Goal: Transaction & Acquisition: Purchase product/service

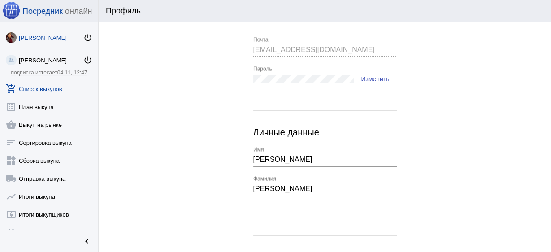
click at [40, 91] on link "add_shopping_cart Список выкупов" at bounding box center [49, 87] width 98 height 18
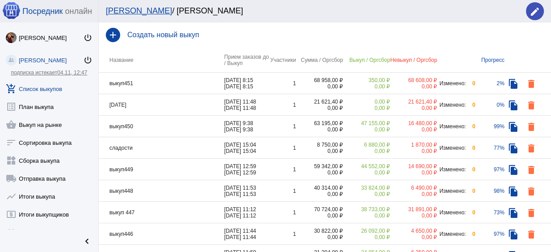
click at [148, 82] on td "выкуп451" at bounding box center [162, 84] width 126 height 22
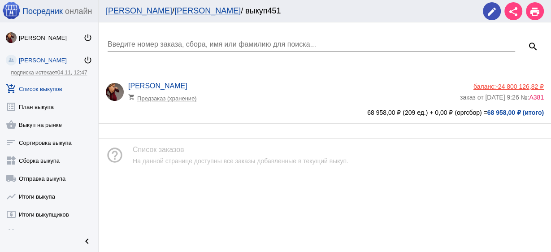
click at [58, 91] on link "add_shopping_cart Список выкупов" at bounding box center [49, 87] width 98 height 18
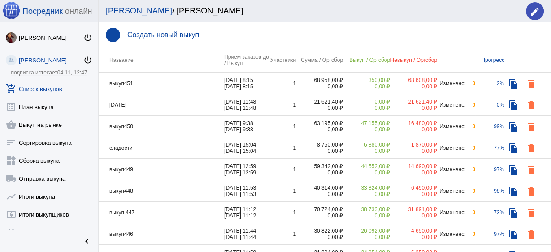
click at [178, 128] on td "выкуп450" at bounding box center [162, 127] width 126 height 22
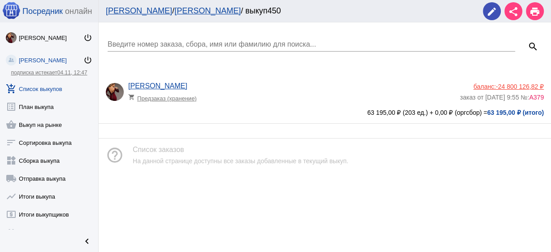
click at [262, 104] on div "[PERSON_NAME] shopping_cart Предзаказ (хранение)" at bounding box center [294, 94] width 332 height 24
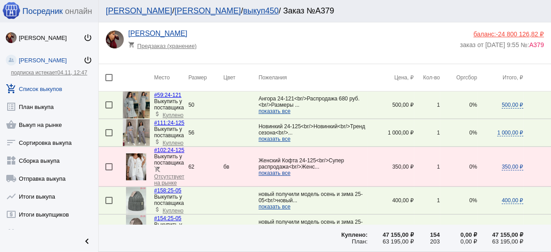
click at [243, 7] on link "выкуп450" at bounding box center [260, 10] width 35 height 9
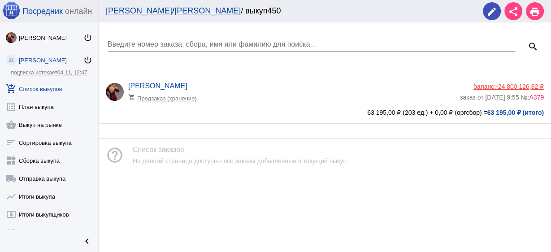
click at [174, 9] on link "[PERSON_NAME]" at bounding box center [207, 10] width 66 height 9
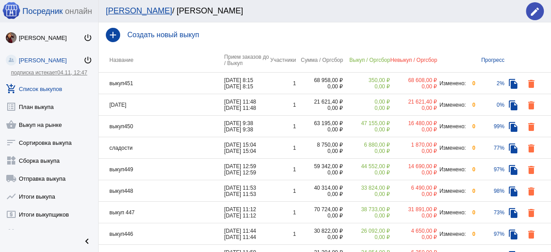
click at [167, 169] on td "выкуп449" at bounding box center [162, 170] width 126 height 22
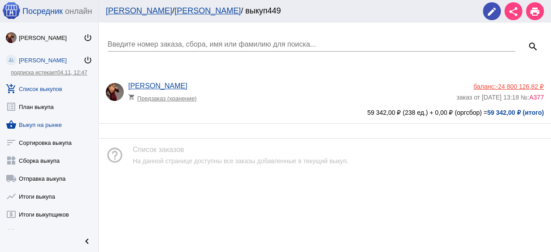
click at [56, 124] on link "shopping_basket Выкуп на рынке" at bounding box center [49, 123] width 98 height 18
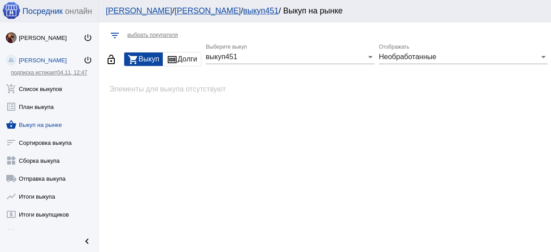
click at [251, 56] on div "выкуп451" at bounding box center [286, 57] width 161 height 8
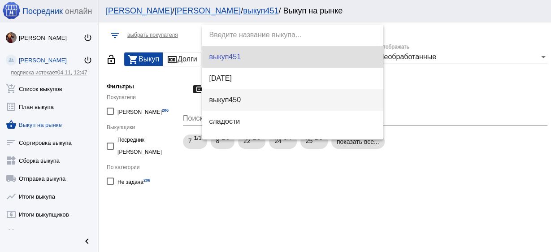
scroll to position [36, 0]
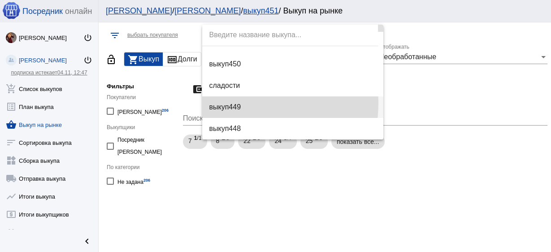
click at [243, 103] on span "выкуп449" at bounding box center [292, 107] width 167 height 22
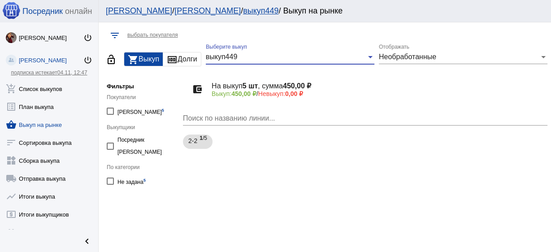
click at [395, 58] on span "Необработанные" at bounding box center [407, 57] width 57 height 8
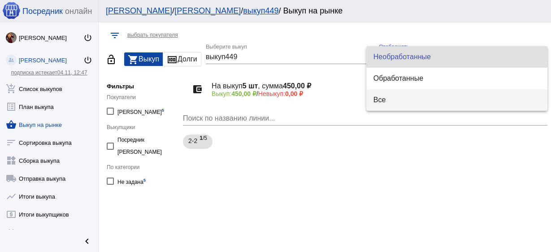
click at [389, 100] on span "Все" at bounding box center [456, 100] width 167 height 22
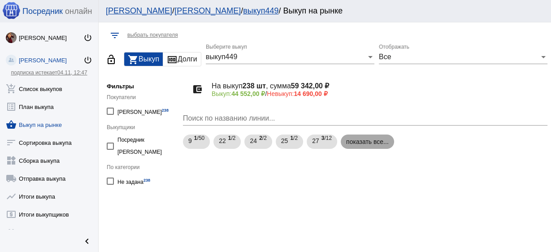
click at [373, 139] on mat-chip "показать все..." at bounding box center [367, 142] width 53 height 14
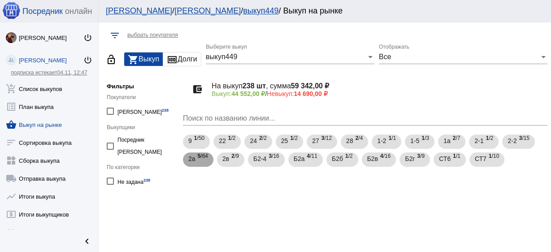
click at [187, 164] on mat-chip "2а 5 /64" at bounding box center [198, 159] width 30 height 14
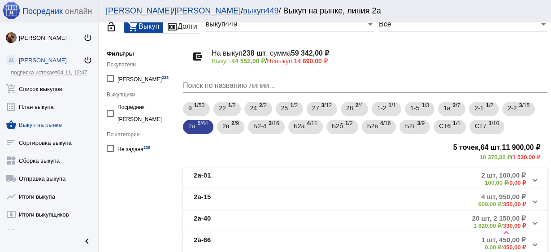
scroll to position [72, 0]
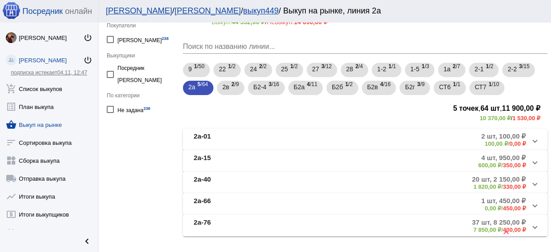
click at [233, 225] on mat-panel-title "2а-76" at bounding box center [245, 225] width 102 height 15
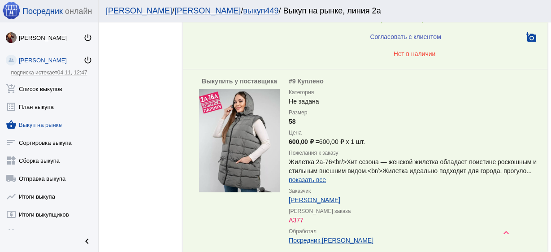
scroll to position [1471, 0]
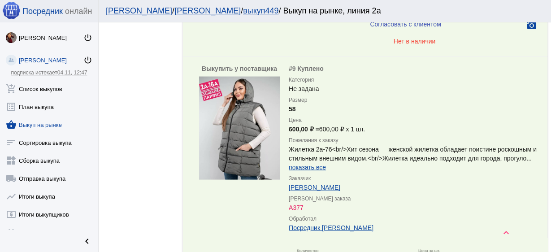
drag, startPoint x: 482, startPoint y: 54, endPoint x: 459, endPoint y: 28, distance: 34.9
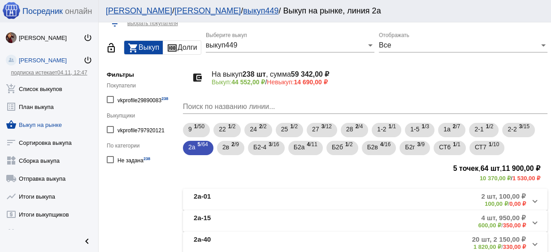
scroll to position [0, 0]
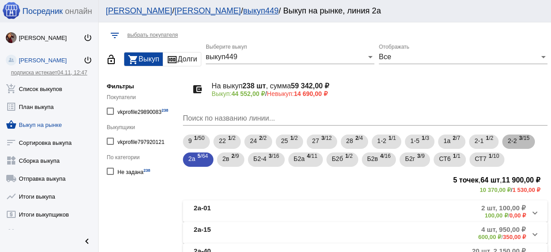
click at [517, 146] on div "2-2 3 /15" at bounding box center [519, 142] width 22 height 18
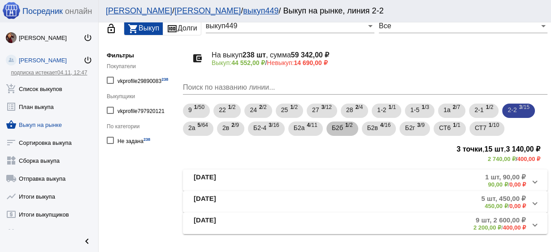
scroll to position [52, 0]
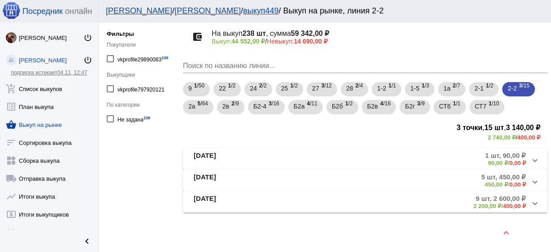
click at [274, 201] on mat-panel-title "[DATE]" at bounding box center [247, 202] width 106 height 15
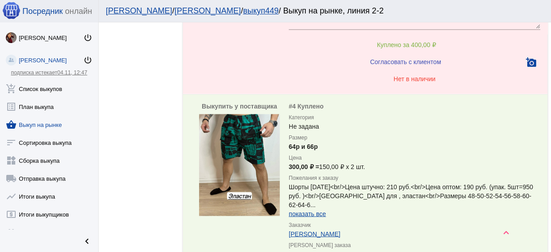
scroll to position [1415, 0]
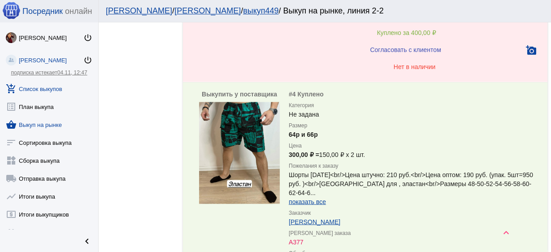
click at [44, 86] on link "add_shopping_cart Список выкупов" at bounding box center [49, 87] width 98 height 18
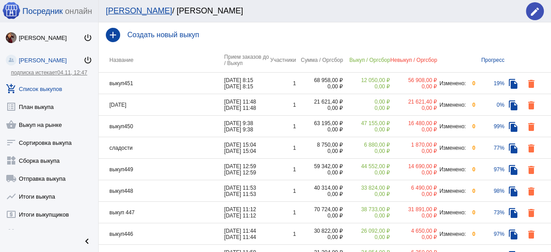
click at [186, 31] on h4 "Создать новый выкуп" at bounding box center [335, 35] width 417 height 8
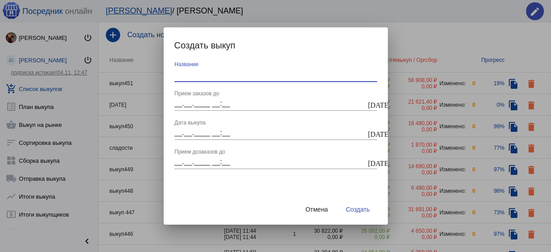
click at [206, 76] on input "Название" at bounding box center [275, 74] width 203 height 8
type input "сладости"
click at [369, 105] on mat-icon "[DATE]" at bounding box center [371, 104] width 7 height 8
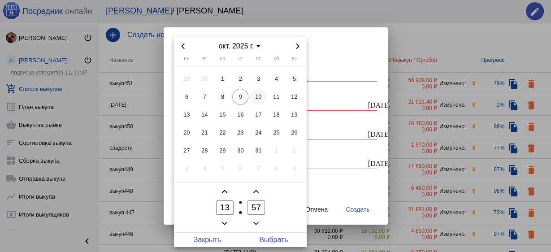
click at [262, 99] on span "10" at bounding box center [258, 97] width 16 height 16
click at [276, 241] on span "Выбрать" at bounding box center [273, 240] width 66 height 14
type input "[DATE] 13:57"
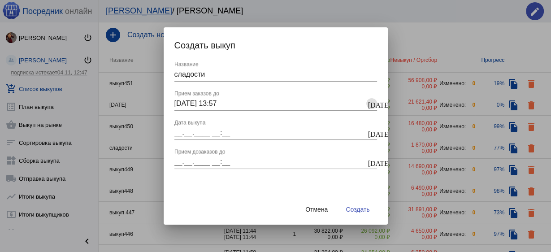
click at [372, 132] on mat-icon "[DATE]" at bounding box center [371, 133] width 7 height 8
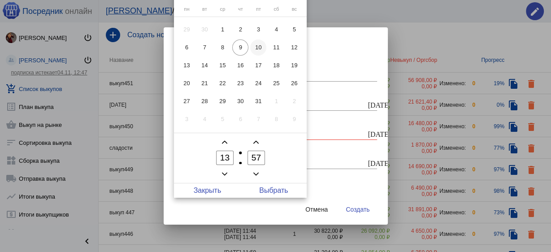
click at [255, 46] on span "10" at bounding box center [258, 47] width 16 height 16
click at [275, 193] on span "Выбрать" at bounding box center [273, 190] width 66 height 14
type input "[DATE] 13:57"
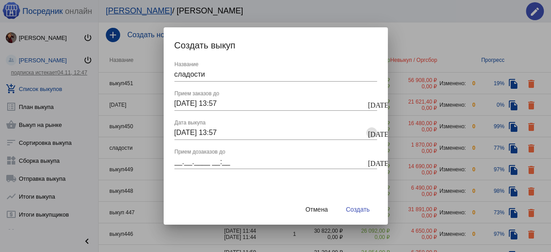
click at [368, 163] on mat-icon "[DATE]" at bounding box center [371, 162] width 7 height 8
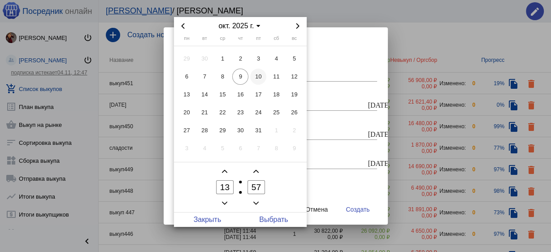
click at [258, 74] on span "10" at bounding box center [258, 77] width 16 height 16
click at [276, 221] on span "Выбрать" at bounding box center [273, 220] width 66 height 14
type input "[DATE] 13:57"
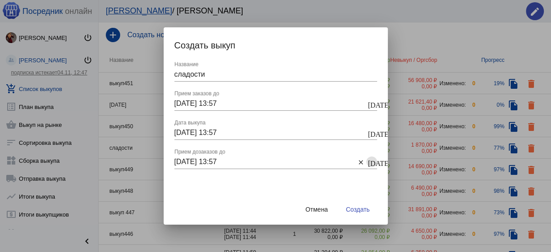
click at [352, 208] on span "Создать" at bounding box center [358, 209] width 24 height 7
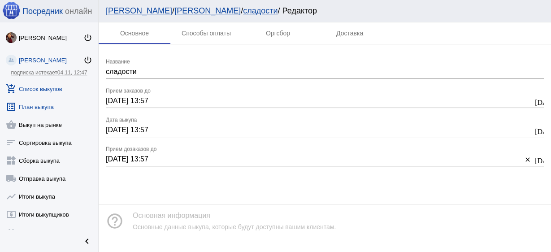
click at [53, 105] on link "list_alt План выкупа" at bounding box center [49, 105] width 98 height 18
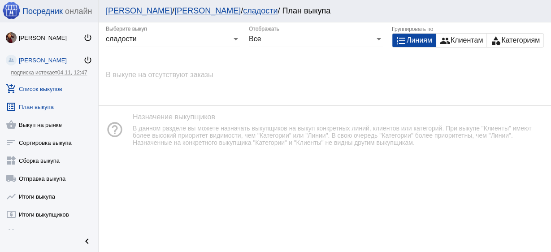
click at [61, 87] on link "add_shopping_cart Список выкупов" at bounding box center [49, 87] width 98 height 18
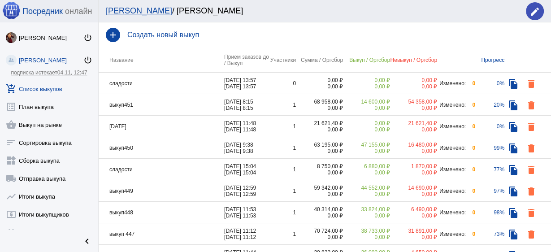
click at [154, 83] on td "сладости" at bounding box center [162, 84] width 126 height 22
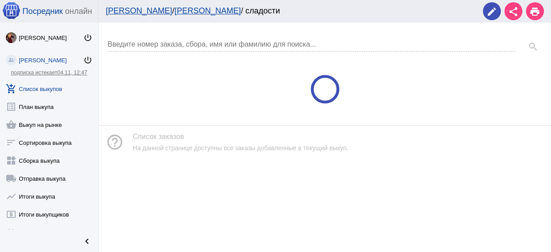
click at [154, 83] on div "Введите номер заказа, сбора, имя или фамилию для поиска... search help_outline …" at bounding box center [325, 137] width 452 height 230
click at [58, 85] on link "add_shopping_cart Список выкупов" at bounding box center [49, 87] width 98 height 18
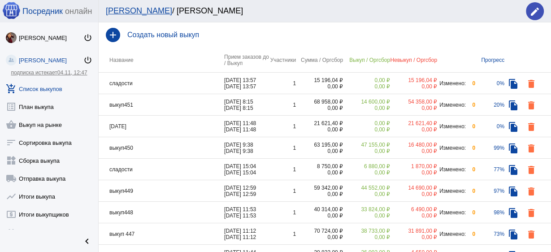
click at [172, 80] on td "сладости" at bounding box center [162, 84] width 126 height 22
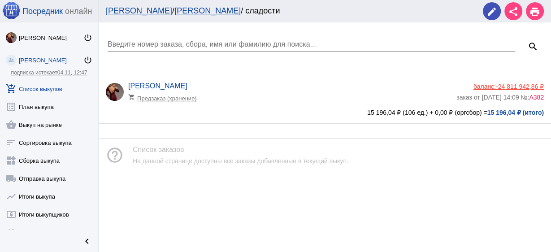
click at [267, 96] on app-delivery-type "shopping_cart Предзаказ (хранение)" at bounding box center [290, 96] width 324 height 12
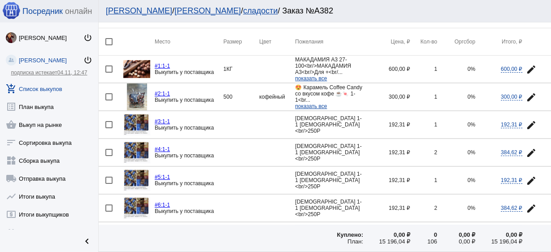
scroll to position [72, 0]
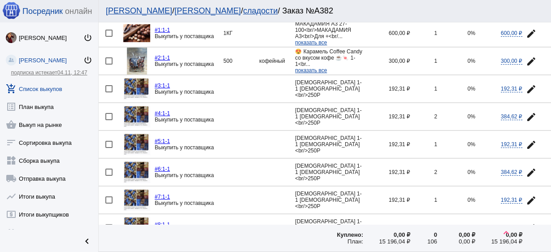
click at [110, 87] on div at bounding box center [108, 88] width 7 height 7
click at [109, 92] on input "checkbox" at bounding box center [108, 92] width 0 height 0
checkbox input "true"
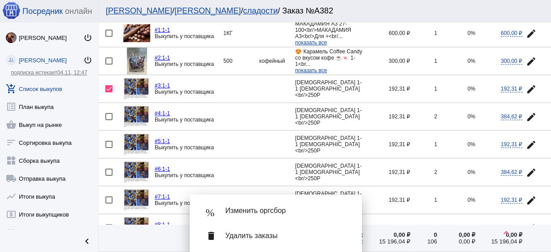
click at [108, 116] on div at bounding box center [108, 116] width 7 height 7
click at [108, 120] on input "checkbox" at bounding box center [108, 120] width 0 height 0
checkbox input "true"
click at [104, 146] on td at bounding box center [111, 144] width 25 height 27
checkbox input "true"
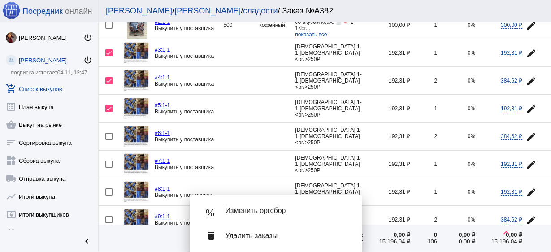
click at [107, 134] on div at bounding box center [108, 136] width 7 height 7
click at [108, 140] on input "checkbox" at bounding box center [108, 140] width 0 height 0
checkbox input "true"
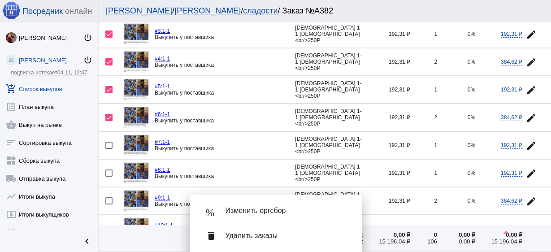
scroll to position [143, 0]
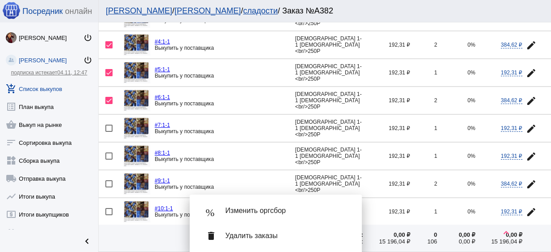
click at [108, 129] on div at bounding box center [108, 128] width 7 height 7
click at [108, 132] on input "checkbox" at bounding box center [108, 132] width 0 height 0
checkbox input "true"
click at [110, 156] on div at bounding box center [108, 155] width 7 height 7
click at [109, 160] on input "checkbox" at bounding box center [108, 160] width 0 height 0
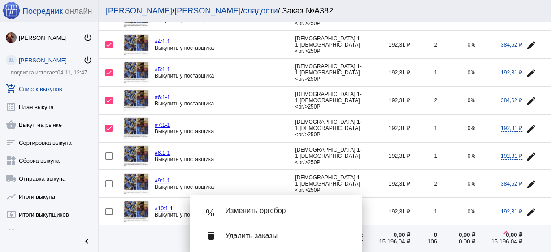
checkbox input "true"
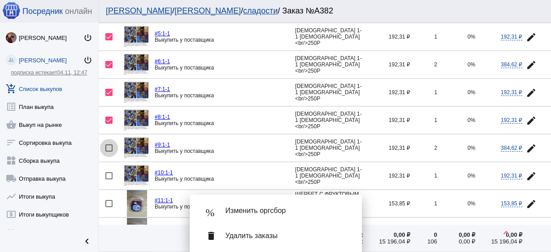
click at [108, 145] on div at bounding box center [108, 147] width 7 height 7
click at [108, 152] on input "checkbox" at bounding box center [108, 152] width 0 height 0
checkbox input "true"
click at [528, 171] on mat-icon "edit" at bounding box center [531, 176] width 11 height 11
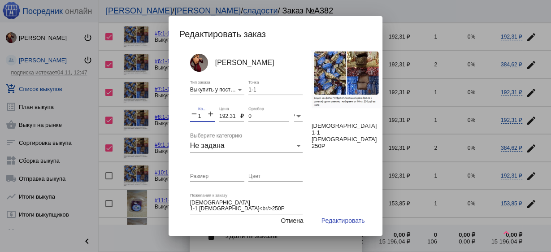
drag, startPoint x: 202, startPoint y: 117, endPoint x: 186, endPoint y: 115, distance: 16.7
click at [186, 115] on div "[PERSON_NAME] Выкупить у поставщика Тип заказа 1-1 Точка remove 1 Количество ad…" at bounding box center [280, 132] width 202 height 164
type input "11"
click at [230, 174] on input "Размер" at bounding box center [217, 177] width 54 height 6
click at [205, 177] on input "кг" at bounding box center [217, 177] width 54 height 6
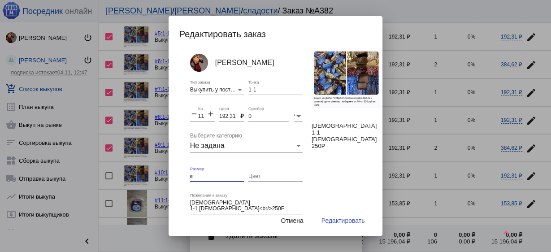
type input "кг"
click at [230, 116] on input "192.31" at bounding box center [229, 116] width 21 height 6
type input "170"
click at [341, 225] on button "Редактировать" at bounding box center [343, 221] width 58 height 16
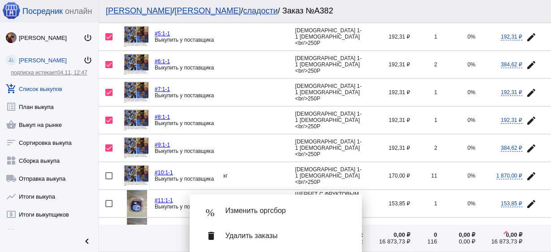
click at [296, 239] on span "Удалить заказы" at bounding box center [287, 235] width 122 height 9
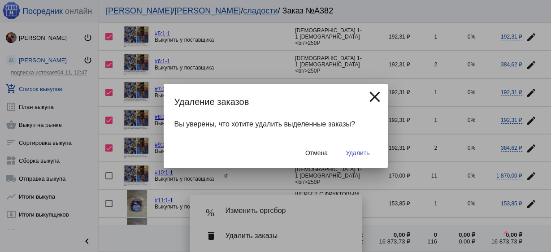
click at [354, 155] on span "Удалить" at bounding box center [358, 152] width 24 height 7
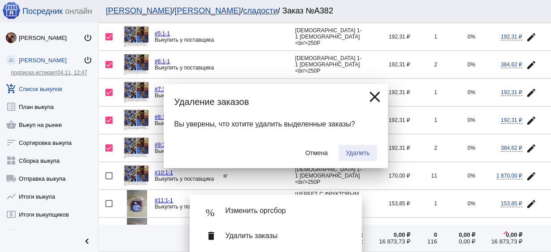
checkbox input "false"
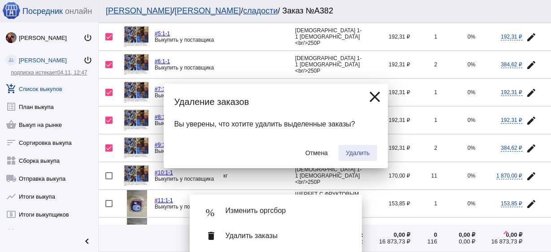
checkbox input "false"
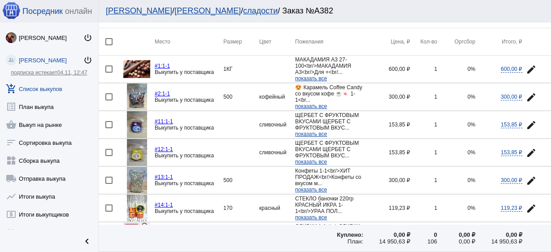
scroll to position [72, 0]
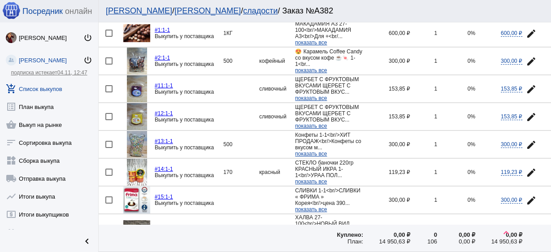
click at [526, 87] on mat-icon "edit" at bounding box center [531, 89] width 11 height 11
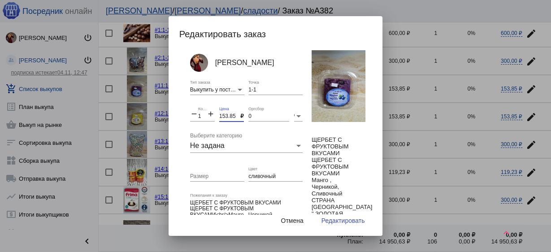
drag, startPoint x: 234, startPoint y: 115, endPoint x: 196, endPoint y: 108, distance: 39.1
click at [196, 108] on div "[PERSON_NAME] Выкупить у поставщика Тип заказа 1-1 Точка remove 1 Количество ad…" at bounding box center [253, 134] width 126 height 168
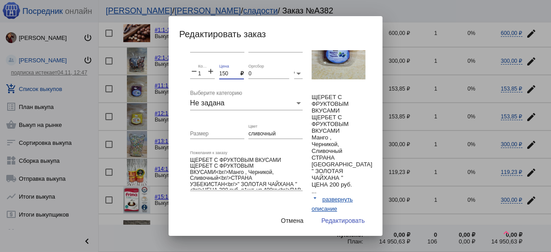
scroll to position [43, 0]
type input "150"
click at [345, 219] on span "Редактировать" at bounding box center [342, 220] width 43 height 7
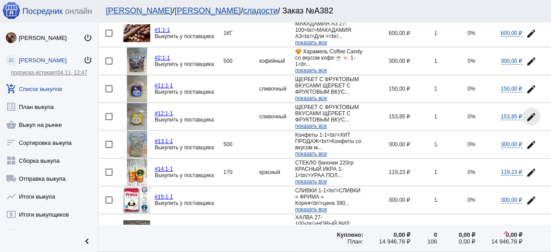
click at [529, 114] on mat-icon "edit" at bounding box center [531, 117] width 11 height 11
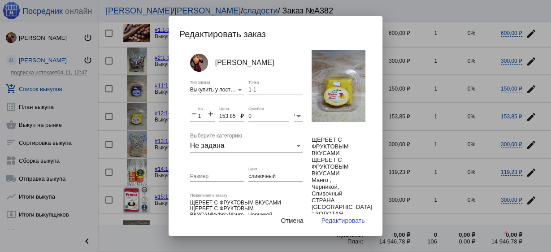
click at [221, 114] on input "153.85" at bounding box center [229, 116] width 21 height 6
type input "150"
click at [343, 224] on span "Редактировать" at bounding box center [342, 220] width 43 height 7
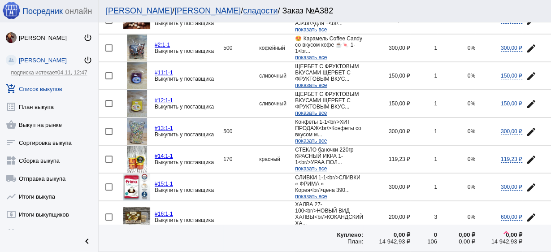
scroll to position [108, 0]
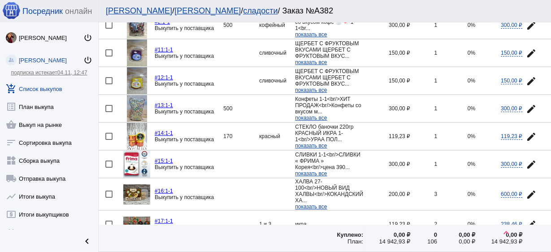
click at [526, 132] on mat-icon "edit" at bounding box center [531, 136] width 11 height 11
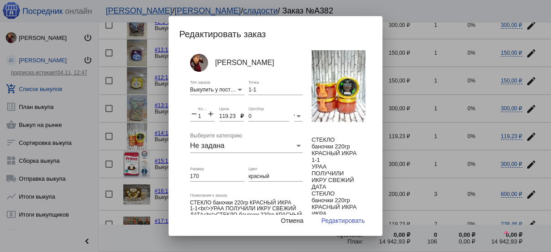
click at [219, 114] on input "119.23" at bounding box center [229, 116] width 21 height 6
click at [221, 114] on input "119.23" at bounding box center [229, 116] width 21 height 6
type input "110"
click at [300, 221] on span "Отмена" at bounding box center [292, 220] width 22 height 7
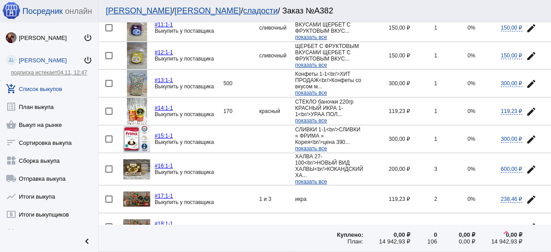
scroll to position [143, 0]
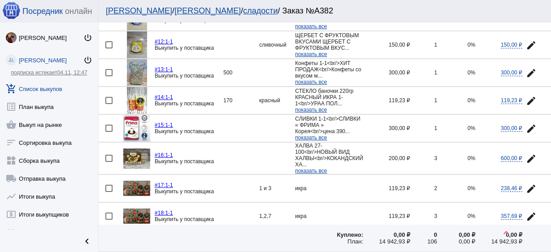
click at [142, 185] on img at bounding box center [136, 188] width 27 height 15
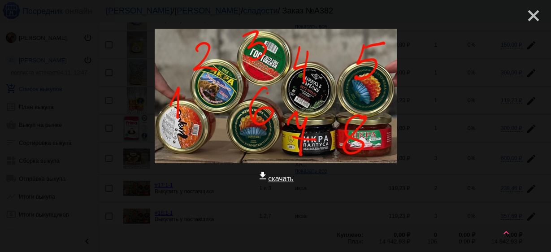
drag, startPoint x: 528, startPoint y: 16, endPoint x: 521, endPoint y: 24, distance: 10.5
click at [527, 16] on mat-icon "close" at bounding box center [530, 12] width 11 height 11
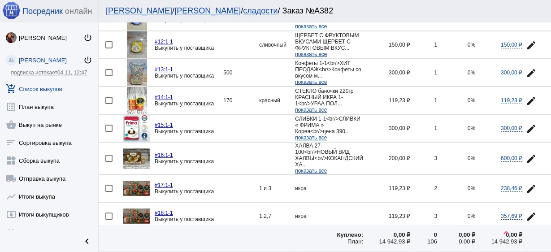
click at [106, 101] on div at bounding box center [108, 100] width 7 height 7
click at [108, 104] on input "checkbox" at bounding box center [108, 104] width 0 height 0
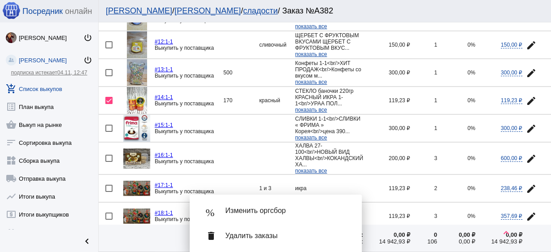
click at [291, 238] on span "Удалить заказы" at bounding box center [287, 235] width 122 height 9
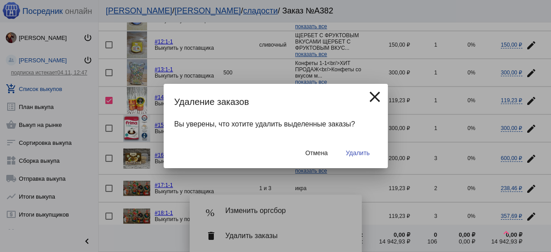
click at [352, 151] on span "Удалить" at bounding box center [358, 152] width 24 height 7
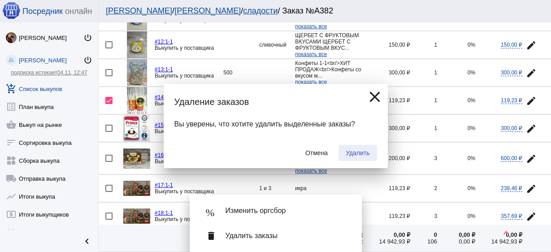
checkbox input "false"
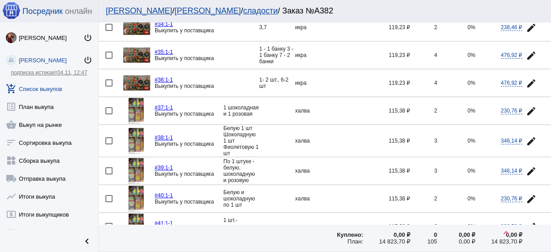
scroll to position [610, 0]
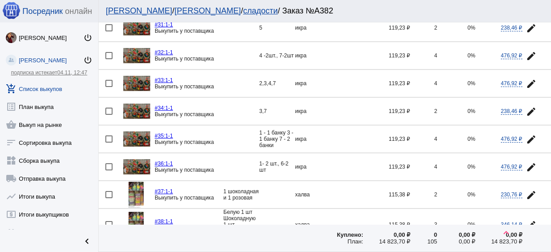
click at [138, 159] on img at bounding box center [136, 166] width 27 height 15
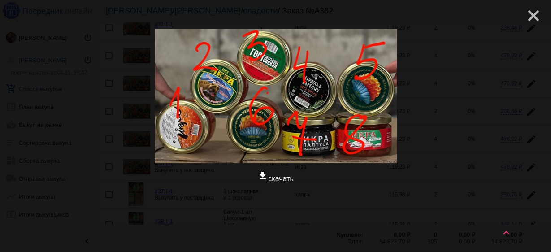
click at [532, 15] on mat-icon "close" at bounding box center [530, 12] width 11 height 11
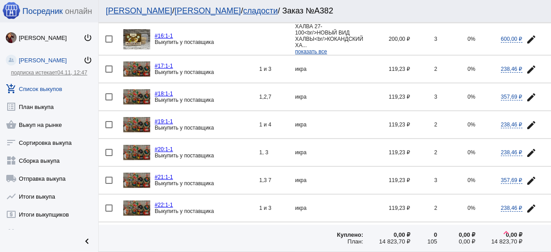
scroll to position [108, 0]
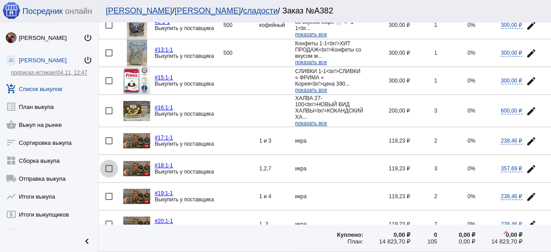
click at [109, 165] on div at bounding box center [108, 168] width 7 height 7
click at [109, 172] on input "checkbox" at bounding box center [108, 172] width 0 height 0
checkbox input "true"
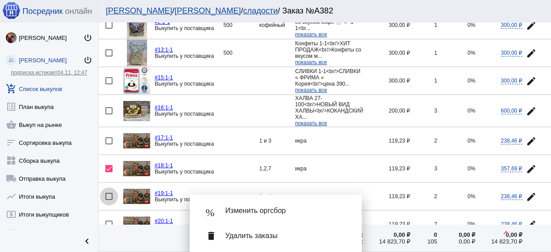
click at [109, 193] on div at bounding box center [108, 196] width 7 height 7
click at [109, 200] on input "checkbox" at bounding box center [108, 200] width 0 height 0
checkbox input "true"
click at [108, 139] on div at bounding box center [108, 140] width 7 height 7
click at [108, 144] on input "checkbox" at bounding box center [108, 144] width 0 height 0
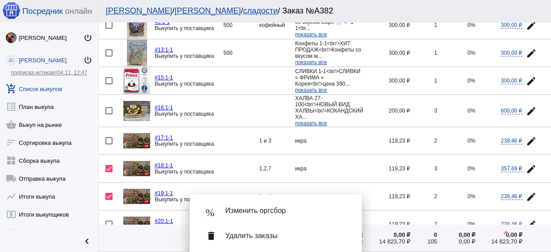
checkbox input "true"
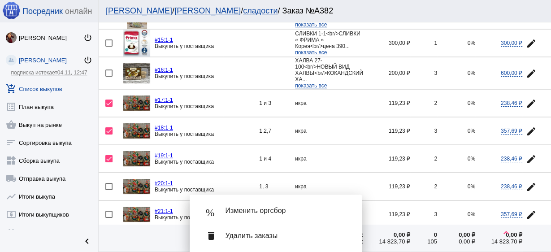
scroll to position [215, 0]
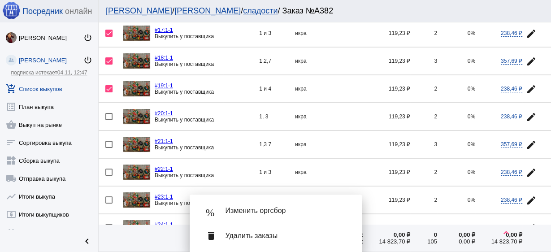
click at [108, 113] on div at bounding box center [108, 116] width 7 height 7
click at [108, 120] on input "checkbox" at bounding box center [108, 120] width 0 height 0
checkbox input "true"
click at [108, 142] on div at bounding box center [108, 144] width 7 height 7
click at [108, 148] on input "checkbox" at bounding box center [108, 148] width 0 height 0
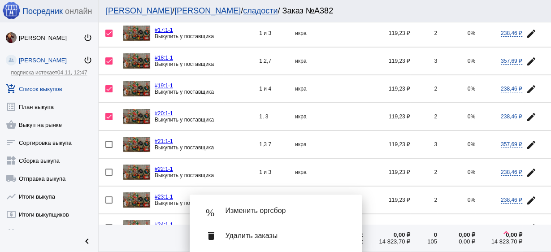
checkbox input "true"
click at [106, 169] on div at bounding box center [108, 172] width 7 height 7
click at [108, 176] on input "checkbox" at bounding box center [108, 176] width 0 height 0
checkbox input "true"
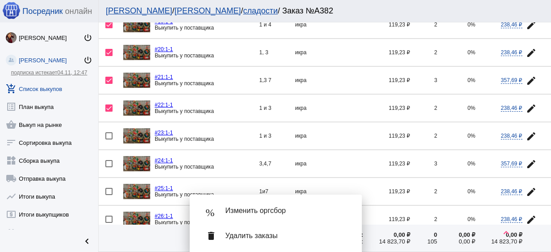
scroll to position [287, 0]
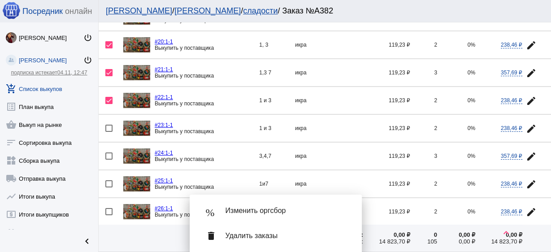
drag, startPoint x: 105, startPoint y: 122, endPoint x: 110, endPoint y: 124, distance: 5.1
click at [105, 125] on div at bounding box center [108, 128] width 7 height 7
click at [108, 132] on input "checkbox" at bounding box center [108, 132] width 0 height 0
checkbox input "true"
click at [108, 147] on td at bounding box center [111, 156] width 25 height 27
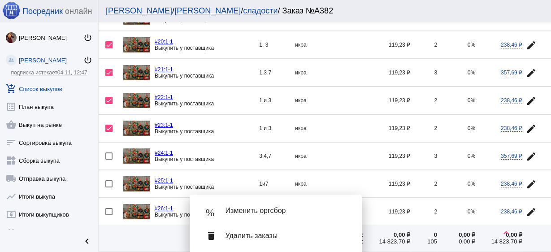
checkbox input "true"
click at [109, 180] on div at bounding box center [108, 183] width 7 height 7
click at [109, 187] on input "checkbox" at bounding box center [108, 187] width 0 height 0
checkbox input "true"
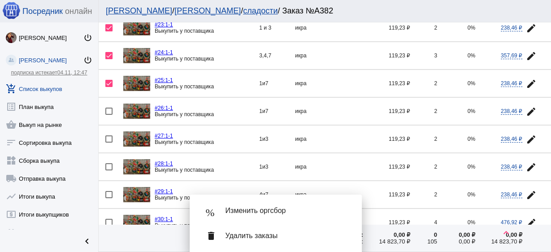
scroll to position [395, 0]
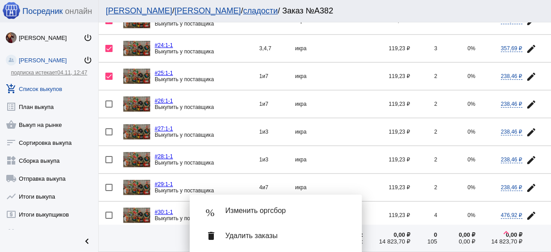
click at [109, 100] on div at bounding box center [108, 103] width 7 height 7
click at [109, 108] on input "checkbox" at bounding box center [108, 108] width 0 height 0
checkbox input "true"
click at [111, 128] on div at bounding box center [108, 131] width 7 height 7
click at [109, 135] on input "checkbox" at bounding box center [108, 135] width 0 height 0
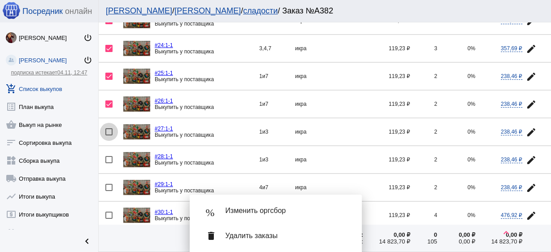
checkbox input "true"
click at [112, 156] on mat-checkbox at bounding box center [114, 159] width 18 height 7
click at [110, 178] on td at bounding box center [111, 187] width 25 height 27
checkbox input "true"
click at [108, 156] on div at bounding box center [108, 159] width 7 height 7
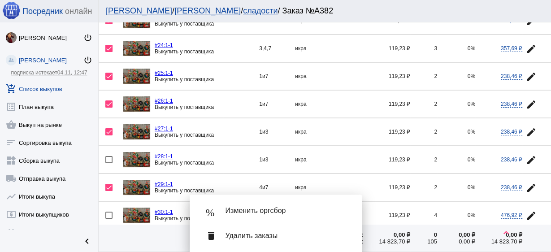
click at [108, 163] on input "checkbox" at bounding box center [108, 163] width 0 height 0
checkbox input "true"
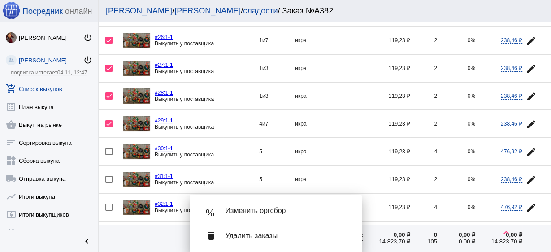
scroll to position [466, 0]
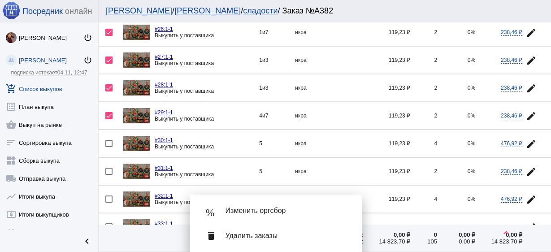
click at [110, 140] on div at bounding box center [108, 143] width 7 height 7
click at [109, 147] on input "checkbox" at bounding box center [108, 147] width 0 height 0
checkbox input "true"
click at [111, 168] on div at bounding box center [108, 171] width 7 height 7
click at [109, 175] on input "checkbox" at bounding box center [108, 175] width 0 height 0
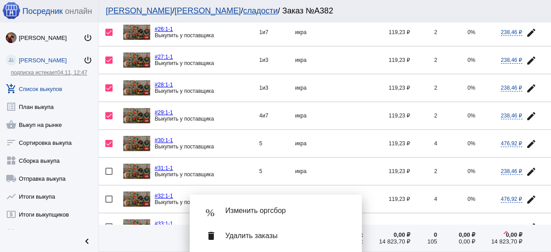
checkbox input "true"
click at [110, 195] on div at bounding box center [108, 198] width 7 height 7
click at [109, 203] on input "checkbox" at bounding box center [108, 203] width 0 height 0
checkbox input "true"
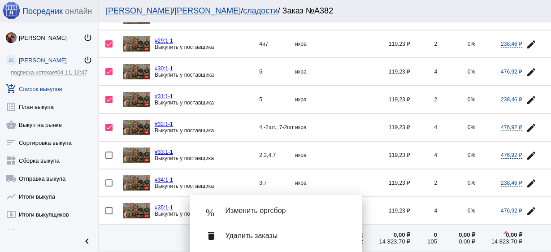
click at [108, 152] on div at bounding box center [108, 155] width 7 height 7
click at [108, 159] on input "checkbox" at bounding box center [108, 159] width 0 height 0
checkbox input "true"
click at [110, 179] on div at bounding box center [108, 182] width 7 height 7
click at [109, 187] on input "checkbox" at bounding box center [108, 187] width 0 height 0
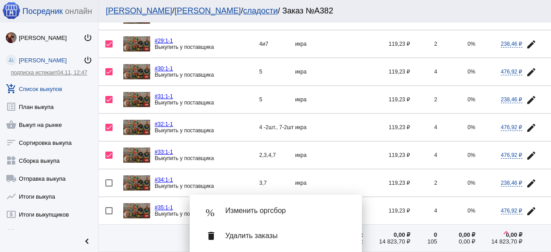
checkbox input "true"
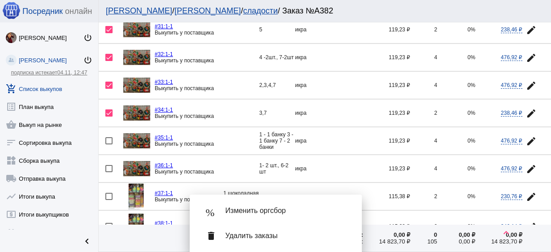
scroll to position [610, 0]
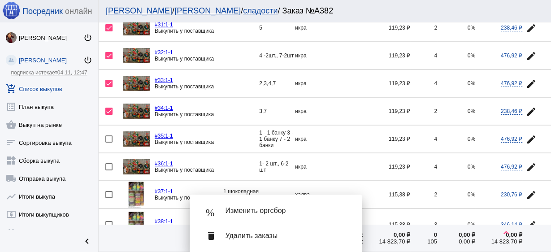
click at [107, 135] on div at bounding box center [108, 138] width 7 height 7
click at [108, 143] on input "checkbox" at bounding box center [108, 143] width 0 height 0
checkbox input "true"
click at [526, 162] on mat-icon "edit" at bounding box center [531, 167] width 11 height 11
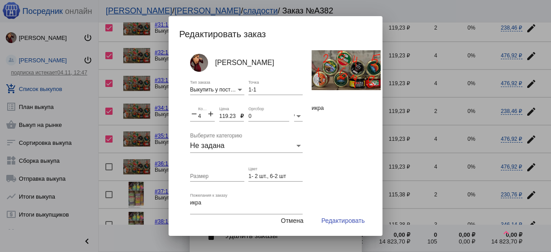
click at [222, 113] on input "119.23" at bounding box center [229, 116] width 21 height 6
type input "110"
click at [265, 173] on div "1- 2 шт., 6-2 шт Цвет" at bounding box center [275, 173] width 54 height 15
click at [265, 172] on div "1- 2 шт., 6-2 шт Цвет" at bounding box center [275, 173] width 54 height 15
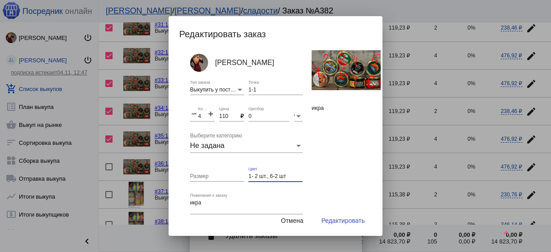
click at [267, 177] on input "1- 2 шт., 6-2 шт" at bounding box center [275, 177] width 54 height 6
drag, startPoint x: 200, startPoint y: 117, endPoint x: 204, endPoint y: 120, distance: 5.2
click at [193, 117] on div "remove 4 Количество add" at bounding box center [202, 113] width 25 height 15
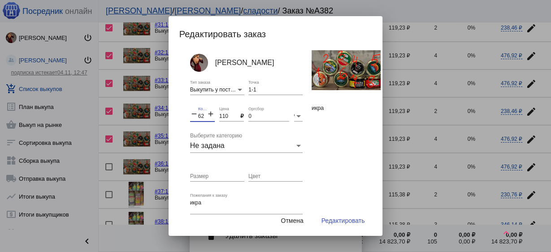
type input "62"
click at [256, 176] on input "Цвет" at bounding box center [275, 177] width 54 height 6
type input "номер 1 -15 шт, номер 2 - 3 шт, номер 3- 11 шт, номер 4-10шт, номер 5- 6шт, ном…"
click at [355, 217] on span "Редактировать" at bounding box center [342, 220] width 43 height 7
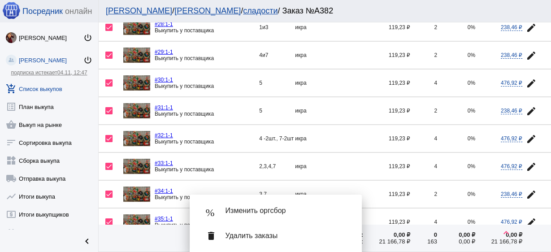
scroll to position [538, 0]
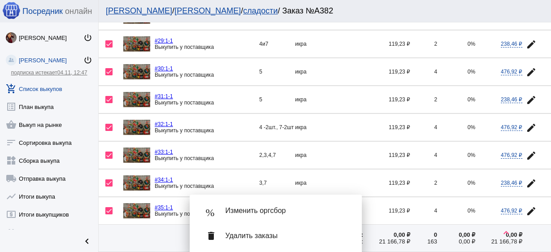
click at [271, 237] on span "Удалить заказы" at bounding box center [287, 235] width 122 height 9
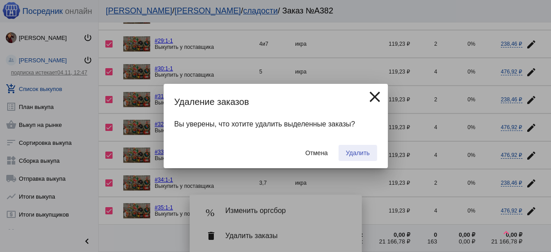
click at [359, 153] on span "Удалить" at bounding box center [358, 152] width 24 height 7
checkbox input "false"
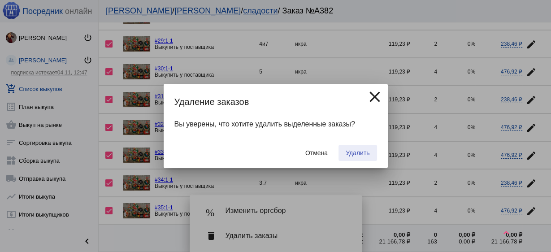
checkbox input "false"
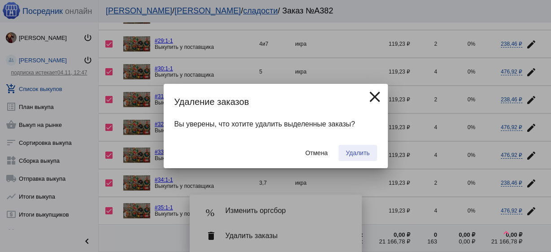
checkbox input "false"
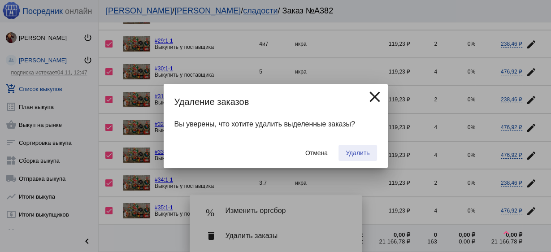
checkbox input "false"
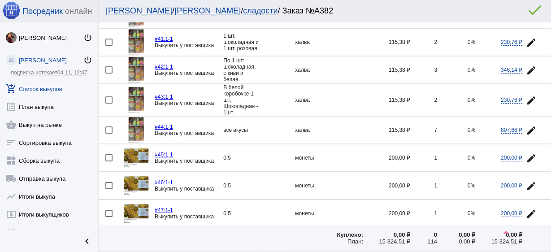
scroll to position [359, 0]
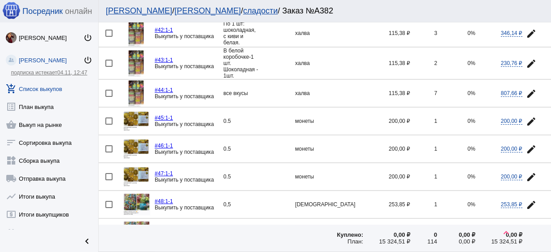
click at [111, 118] on div at bounding box center [108, 120] width 7 height 7
click at [109, 125] on input "checkbox" at bounding box center [108, 125] width 0 height 0
checkbox input "true"
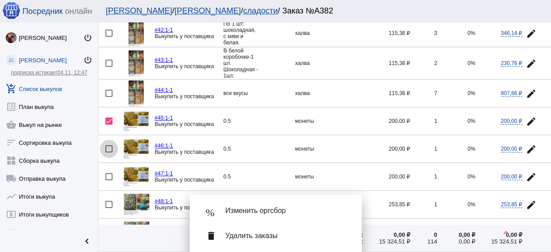
click at [110, 145] on div at bounding box center [108, 148] width 7 height 7
click at [109, 152] on input "checkbox" at bounding box center [108, 152] width 0 height 0
checkbox input "true"
click at [526, 172] on mat-icon "edit" at bounding box center [531, 177] width 11 height 11
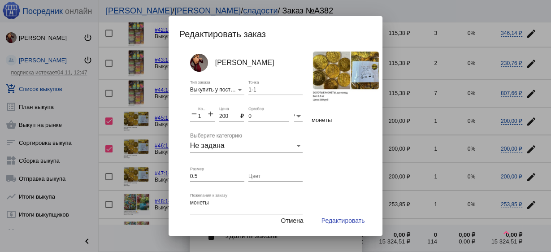
click at [210, 111] on mat-icon "add" at bounding box center [211, 114] width 8 height 11
click at [212, 108] on div "remove 2 Количество add" at bounding box center [202, 113] width 25 height 15
click at [208, 114] on mat-icon "add" at bounding box center [211, 114] width 8 height 11
type input "3"
click at [336, 220] on span "Редактировать" at bounding box center [342, 220] width 43 height 7
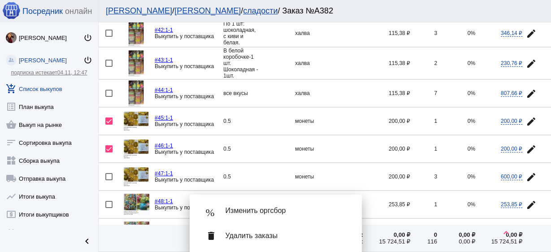
click at [281, 235] on span "Удалить заказы" at bounding box center [287, 235] width 122 height 9
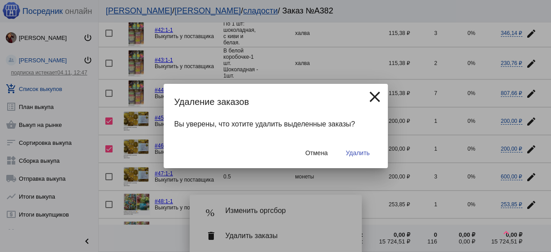
click at [351, 156] on span "Удалить" at bounding box center [358, 152] width 24 height 7
checkbox input "false"
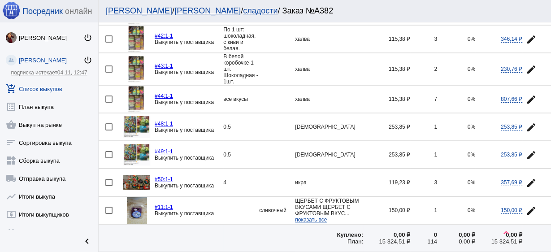
scroll to position [466, 0]
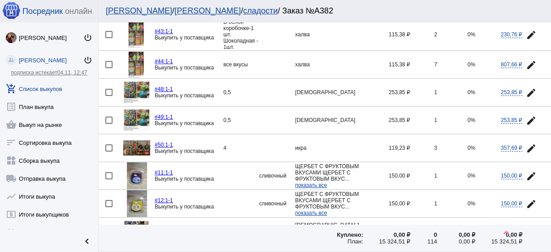
click at [110, 117] on div at bounding box center [108, 120] width 7 height 7
click at [109, 124] on input "checkbox" at bounding box center [108, 124] width 0 height 0
checkbox input "true"
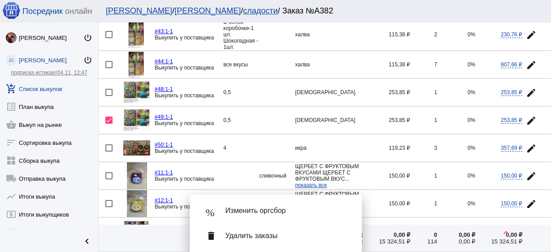
click at [528, 87] on mat-icon "edit" at bounding box center [531, 92] width 11 height 11
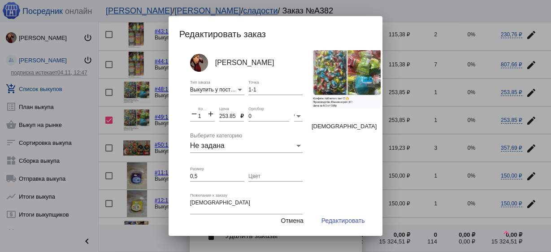
click at [228, 116] on input "253.85" at bounding box center [229, 116] width 21 height 6
click at [229, 116] on input "253.85" at bounding box center [229, 116] width 21 height 6
type input "250"
click at [211, 110] on mat-icon "add" at bounding box center [211, 114] width 8 height 11
type input "2"
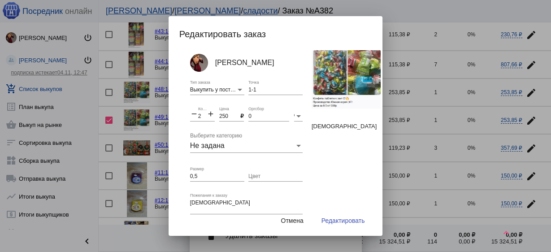
click at [339, 222] on span "Редактировать" at bounding box center [342, 220] width 43 height 7
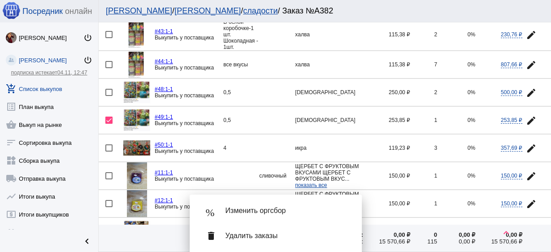
click at [311, 236] on span "Удалить заказы" at bounding box center [287, 235] width 122 height 9
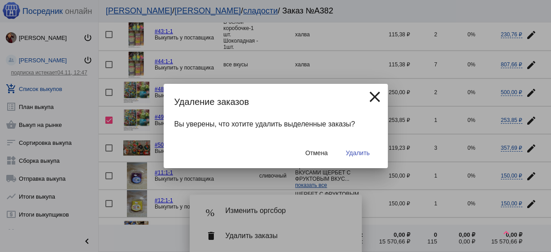
click at [357, 152] on span "Удалить" at bounding box center [358, 152] width 24 height 7
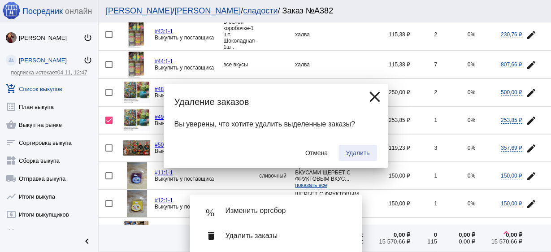
checkbox input "false"
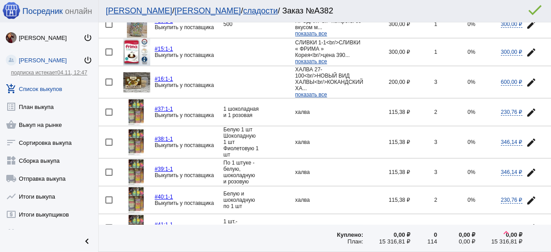
scroll to position [430, 0]
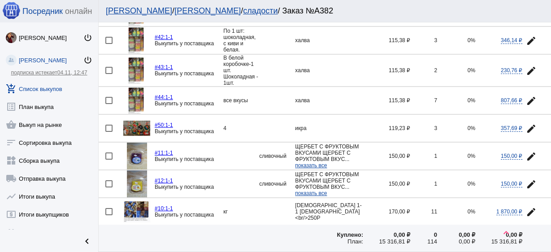
click at [108, 125] on div at bounding box center [108, 128] width 7 height 7
click at [108, 132] on input "checkbox" at bounding box center [108, 132] width 0 height 0
checkbox input "true"
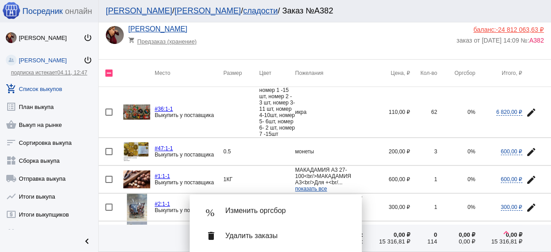
scroll to position [0, 0]
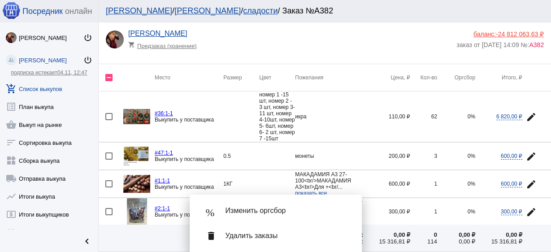
click at [529, 113] on mat-icon "edit" at bounding box center [531, 117] width 11 height 11
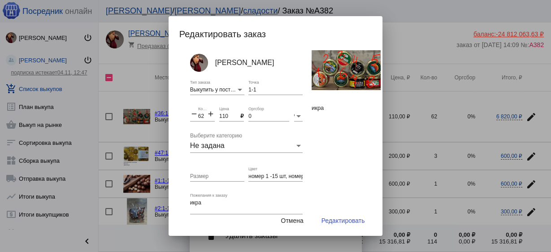
click at [286, 178] on input "номер 1 -15 шт, номер 2 - 3 шт, номер 3- 11 шт, номер 4-10шт, номер 5- 6шт, ном…" at bounding box center [275, 177] width 54 height 6
type input "номер 1 -15 шт, номер 2 - 3 шт, номер 3- 11 шт, номер 4-13шт, номер 5- 6шт, ном…"
click at [211, 114] on mat-icon "add" at bounding box center [211, 114] width 8 height 11
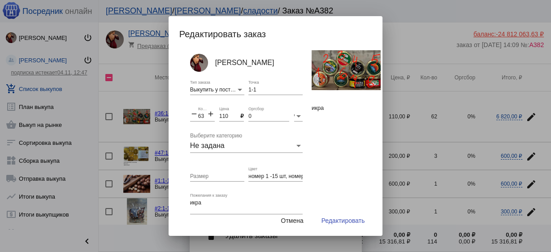
click at [211, 114] on mat-icon "add" at bounding box center [211, 114] width 8 height 11
type input "65"
click at [347, 217] on span "Редактировать" at bounding box center [342, 220] width 43 height 7
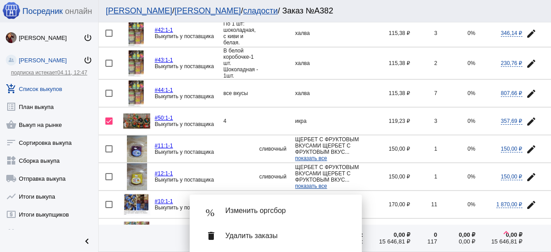
scroll to position [430, 0]
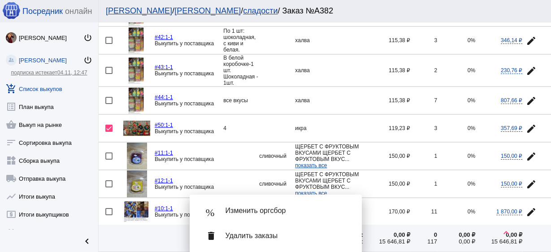
click at [237, 240] on div "delete Удалить заказы" at bounding box center [276, 235] width 158 height 25
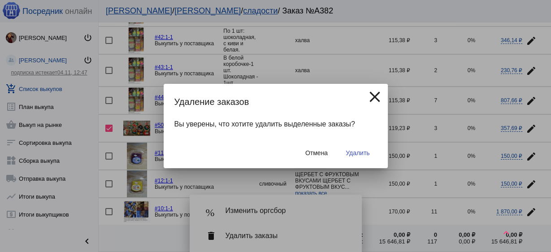
click at [362, 155] on span "Удалить" at bounding box center [358, 152] width 24 height 7
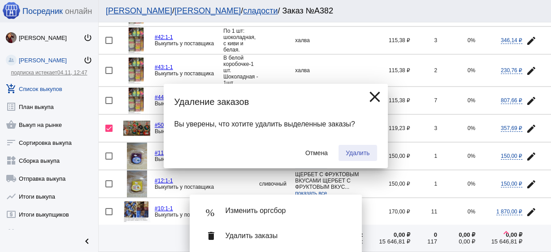
checkbox input "false"
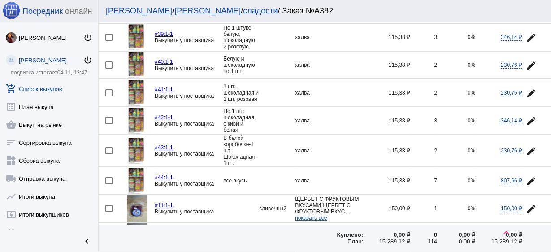
scroll to position [315, 0]
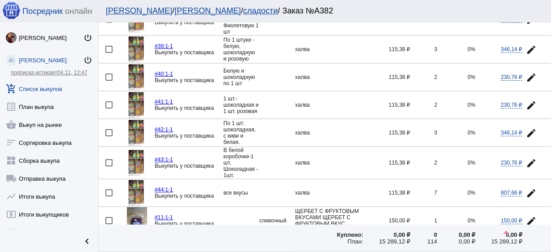
click at [107, 189] on div at bounding box center [108, 192] width 7 height 7
click at [108, 196] on input "checkbox" at bounding box center [108, 196] width 0 height 0
checkbox input "true"
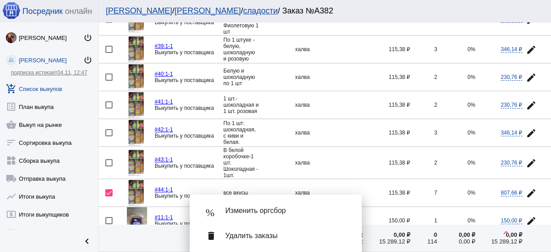
click at [108, 159] on div at bounding box center [108, 162] width 7 height 7
click at [108, 166] on input "checkbox" at bounding box center [108, 166] width 0 height 0
checkbox input "true"
click at [108, 129] on div at bounding box center [108, 132] width 7 height 7
click at [108, 136] on input "checkbox" at bounding box center [108, 136] width 0 height 0
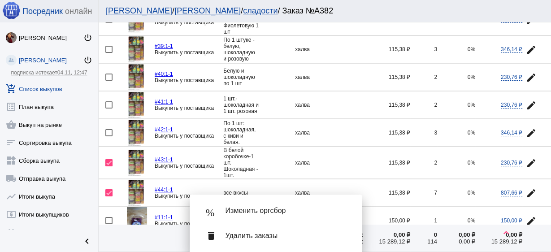
checkbox input "true"
click at [111, 98] on td at bounding box center [111, 104] width 25 height 27
checkbox input "true"
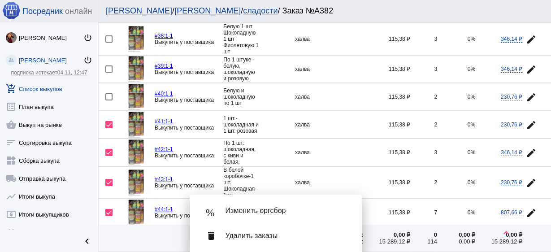
scroll to position [279, 0]
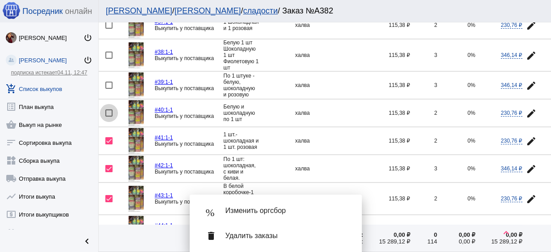
click at [109, 111] on div at bounding box center [108, 112] width 7 height 7
click at [109, 117] on input "checkbox" at bounding box center [108, 117] width 0 height 0
checkbox input "true"
click at [109, 82] on div at bounding box center [108, 85] width 7 height 7
click at [109, 89] on input "checkbox" at bounding box center [108, 89] width 0 height 0
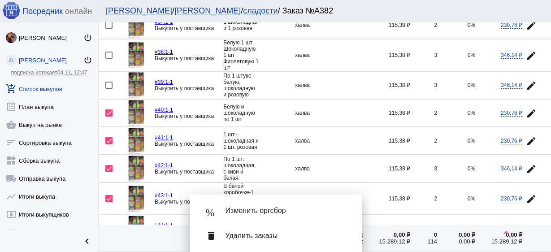
checkbox input "true"
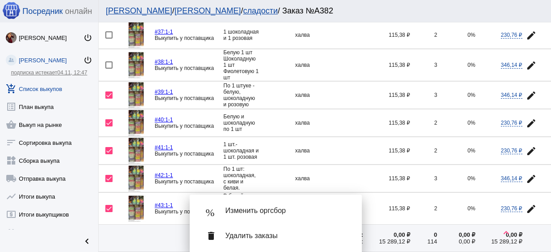
scroll to position [243, 0]
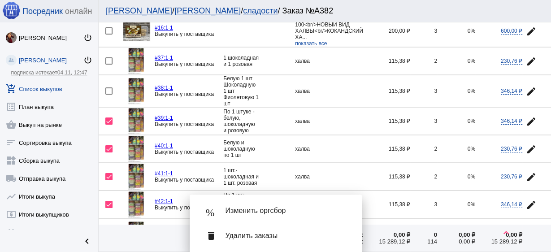
click at [108, 89] on div at bounding box center [108, 90] width 7 height 7
click at [108, 95] on input "checkbox" at bounding box center [108, 95] width 0 height 0
checkbox input "true"
click at [526, 56] on mat-icon "edit" at bounding box center [531, 61] width 11 height 11
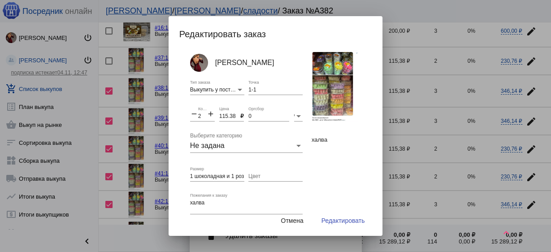
click at [228, 117] on input "115.38" at bounding box center [229, 116] width 21 height 6
type input "110"
click at [220, 175] on input "1 шоколадная и 1 розовая" at bounding box center [217, 177] width 54 height 6
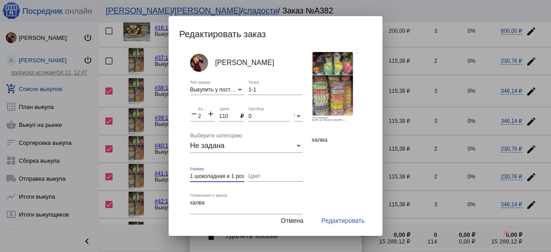
click at [220, 175] on input "1 шоколадная и 1 розовая" at bounding box center [217, 177] width 54 height 6
click at [259, 178] on input "Цвет" at bounding box center [275, 177] width 54 height 6
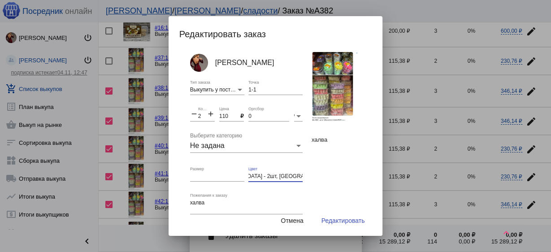
type input "фиолет - 2шт, шок/мол - 1 шт, молочн- 5шт, шололадн- 9шт, [GEOGRAPHIC_DATA] - 2…"
click at [350, 222] on span "Редактировать" at bounding box center [342, 220] width 43 height 7
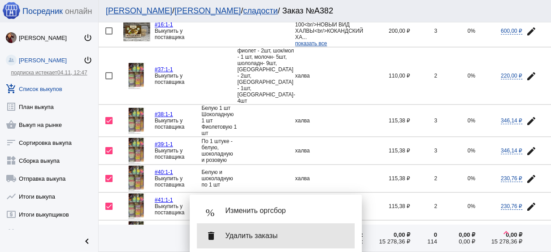
click at [278, 235] on span "Удалить заказы" at bounding box center [287, 235] width 122 height 9
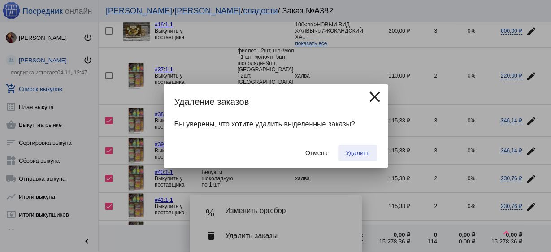
click at [367, 152] on span "Удалить" at bounding box center [358, 152] width 24 height 7
checkbox input "false"
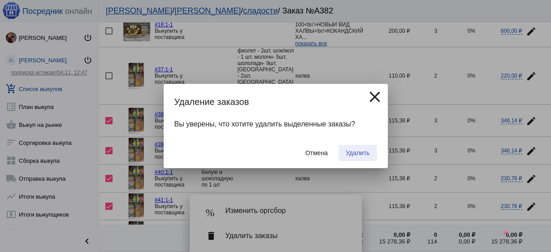
checkbox input "false"
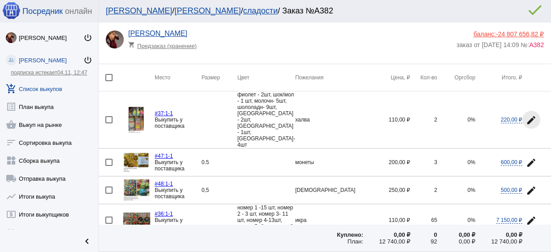
click at [527, 119] on mat-icon "edit" at bounding box center [531, 120] width 11 height 11
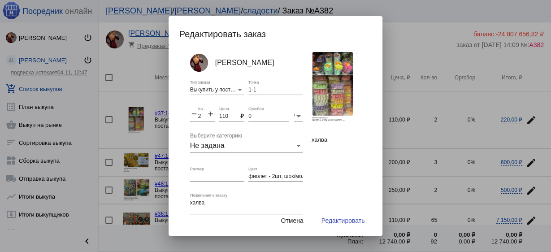
click at [202, 111] on div "2 Количество" at bounding box center [202, 113] width 9 height 15
type input "24"
click at [338, 217] on span "Редактировать" at bounding box center [342, 220] width 43 height 7
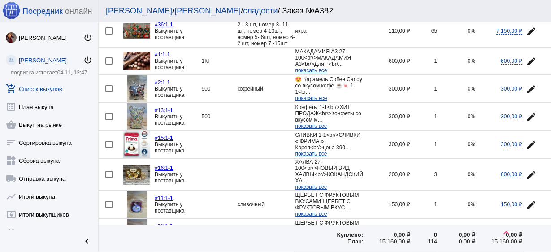
scroll to position [322, 0]
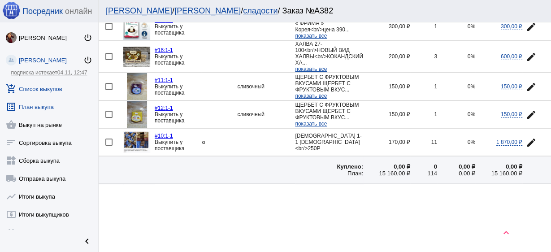
click at [46, 107] on link "list_alt План выкупа" at bounding box center [49, 105] width 98 height 18
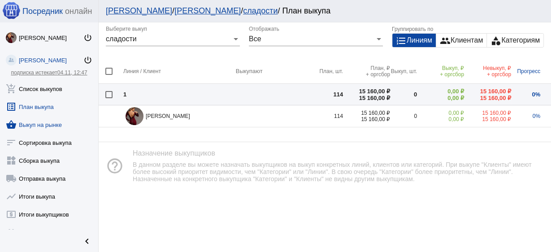
click at [53, 122] on link "shopping_basket Выкуп на рынке" at bounding box center [49, 123] width 98 height 18
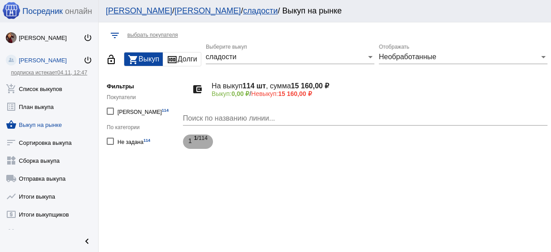
click at [204, 138] on span "1 /114" at bounding box center [200, 142] width 13 height 18
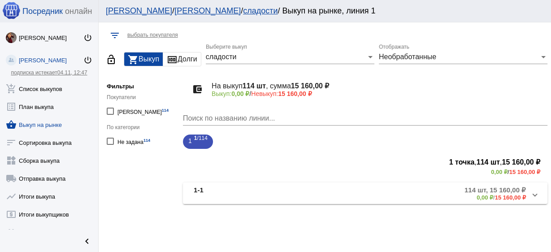
drag, startPoint x: 316, startPoint y: 195, endPoint x: 313, endPoint y: 172, distance: 23.5
click at [316, 195] on mat-panel-description "114 шт, 15 160,00 ₽ 0,00 ₽ / 15 160,00 ₽" at bounding box center [410, 193] width 231 height 15
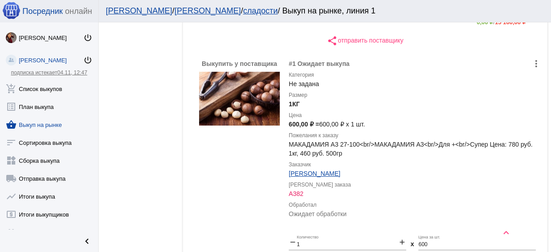
scroll to position [179, 0]
click at [480, 201] on label "Обработал" at bounding box center [415, 204] width 252 height 9
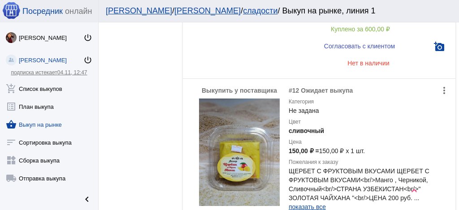
scroll to position [2853, 0]
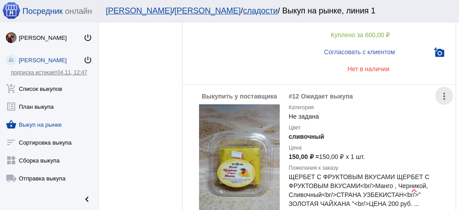
click at [440, 91] on mat-icon "more_vert" at bounding box center [444, 96] width 11 height 11
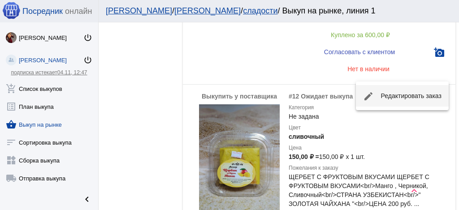
click at [420, 98] on button "edit Редактировать заказ" at bounding box center [402, 96] width 93 height 22
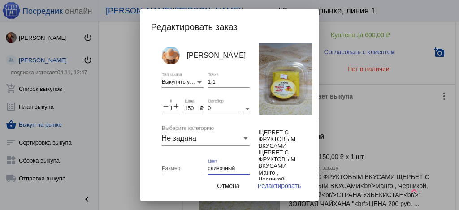
click at [226, 166] on input "сливочный" at bounding box center [229, 169] width 42 height 6
click at [275, 183] on span "Редактировать" at bounding box center [279, 185] width 43 height 7
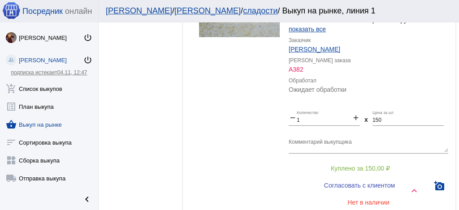
scroll to position [3152, 0]
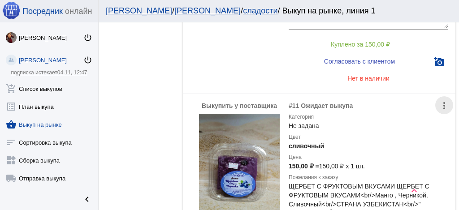
click at [440, 100] on mat-icon "more_vert" at bounding box center [444, 105] width 11 height 11
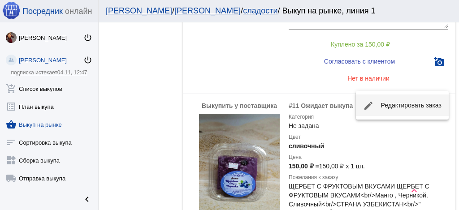
click at [412, 104] on button "edit Редактировать заказ" at bounding box center [402, 106] width 93 height 22
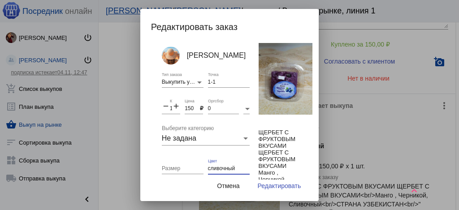
click at [222, 169] on input "сливочный" at bounding box center [229, 169] width 42 height 6
click at [278, 185] on span "Редактировать" at bounding box center [279, 185] width 43 height 7
click at [281, 187] on span "Редактировать" at bounding box center [279, 185] width 43 height 7
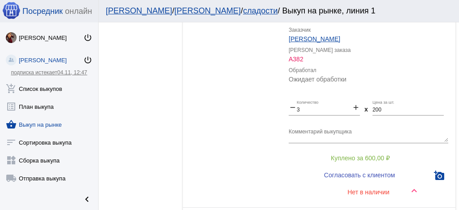
scroll to position [3673, 0]
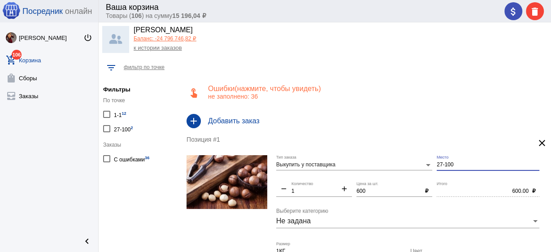
drag, startPoint x: 469, startPoint y: 167, endPoint x: 399, endPoint y: 167, distance: 70.8
click at [399, 167] on div "Выкупить у поставщика Тип заказа 27-100 Место remove 1 Количество add 600 Цена …" at bounding box center [410, 238] width 268 height 166
type input "1-1"
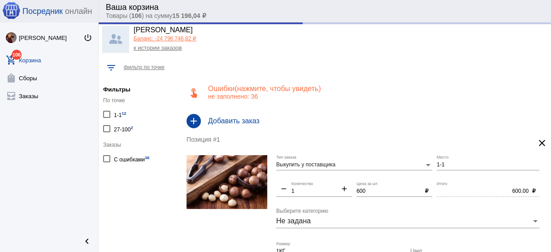
click at [111, 127] on label "27-100 2" at bounding box center [118, 128] width 30 height 12
checkbox input "true"
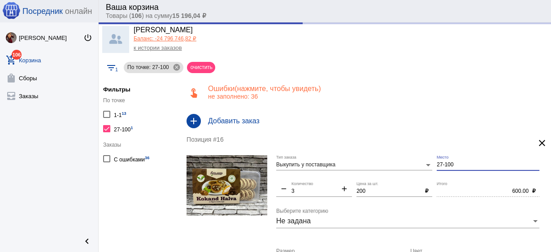
drag, startPoint x: 433, startPoint y: 165, endPoint x: 373, endPoint y: 163, distance: 60.1
click at [373, 163] on div "Выкупить у поставщика Тип заказа 27-100 Место remove 3 Количество add 200 Цена …" at bounding box center [410, 241] width 268 height 173
type input "1-1"
click at [499, 40] on div "Анастасия Баланс: -24 796 746,82 ₽ к истории заказов" at bounding box center [325, 40] width 452 height 36
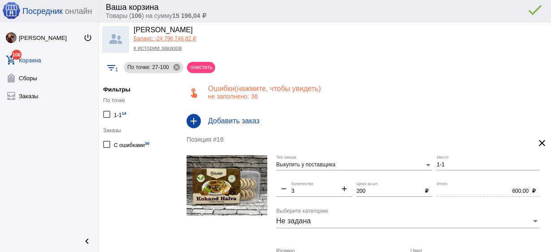
click at [508, 14] on div "attach_money delete done error_outline" at bounding box center [522, 11] width 43 height 18
click at [512, 9] on mat-icon "attach_money" at bounding box center [513, 11] width 11 height 11
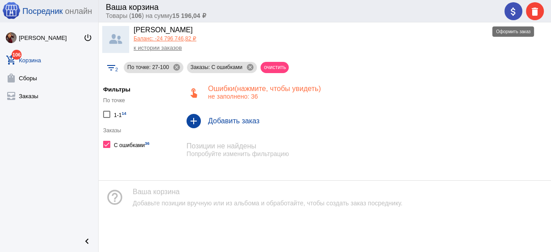
click at [515, 13] on mat-icon "attach_money" at bounding box center [513, 11] width 11 height 11
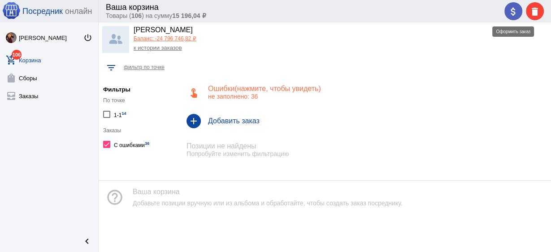
click at [511, 14] on mat-icon "attach_money" at bounding box center [513, 11] width 11 height 11
click at [516, 9] on mat-icon "attach_money" at bounding box center [513, 11] width 11 height 11
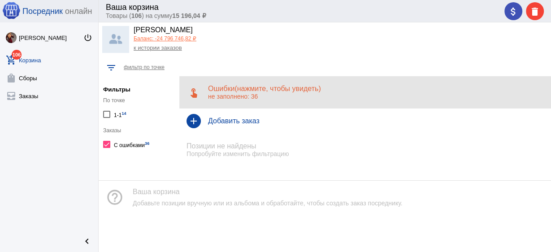
click at [234, 95] on p "не заполнено: 36" at bounding box center [376, 96] width 336 height 7
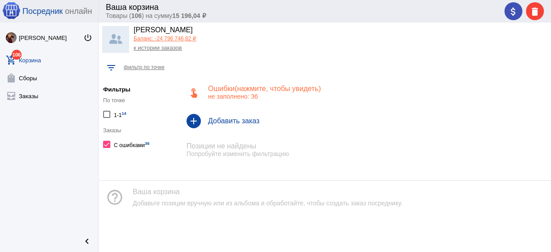
click at [214, 88] on h4 "Ошибки (показать) (нажмите, чтобы увидеть)" at bounding box center [376, 89] width 336 height 8
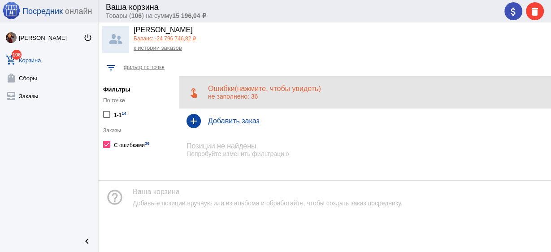
click at [215, 88] on h4 "Ошибки (показать) (нажмите, чтобы увидеть)" at bounding box center [376, 89] width 336 height 8
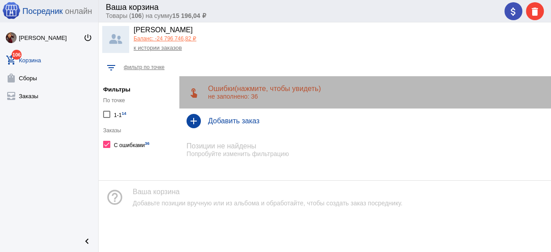
click at [215, 88] on h4 "Ошибки (показать) (нажмите, чтобы увидеть)" at bounding box center [376, 89] width 336 height 8
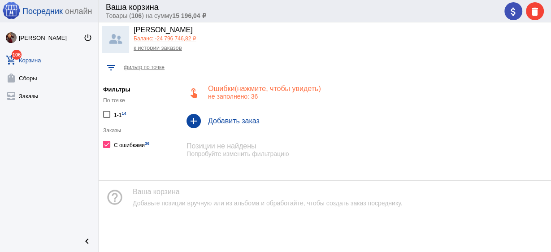
click at [107, 142] on div at bounding box center [106, 144] width 7 height 7
checkbox input "false"
click at [251, 96] on p "не заполнено: 36" at bounding box center [376, 96] width 336 height 7
click at [108, 112] on div at bounding box center [106, 114] width 7 height 7
checkbox input "true"
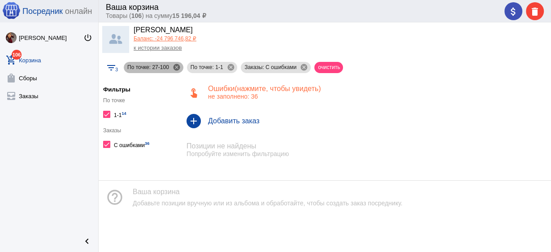
click at [176, 65] on mat-icon "cancel" at bounding box center [177, 67] width 8 height 8
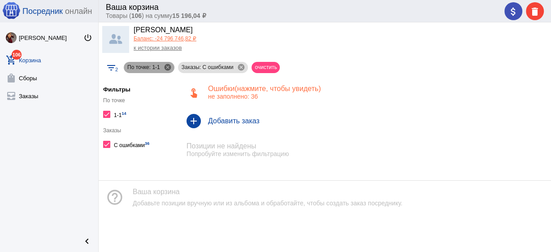
click at [168, 66] on mat-icon "cancel" at bounding box center [168, 67] width 8 height 8
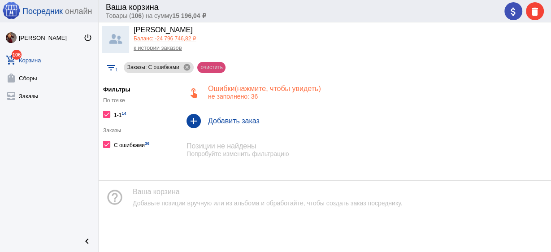
click at [206, 67] on mat-chip "очистить" at bounding box center [211, 67] width 28 height 11
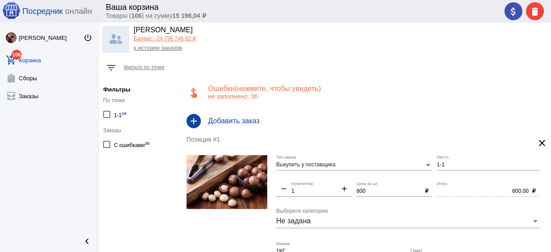
click at [108, 143] on div at bounding box center [106, 144] width 7 height 7
checkbox input "true"
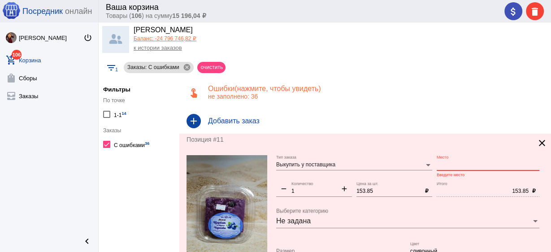
click at [456, 162] on input "Место" at bounding box center [488, 165] width 103 height 6
drag, startPoint x: 450, startPoint y: 164, endPoint x: 400, endPoint y: 160, distance: 49.9
click at [400, 160] on div "Выкупить у поставщика Тип заказа 1-1 Место Введите место remove 1 Количество ad…" at bounding box center [410, 241] width 268 height 173
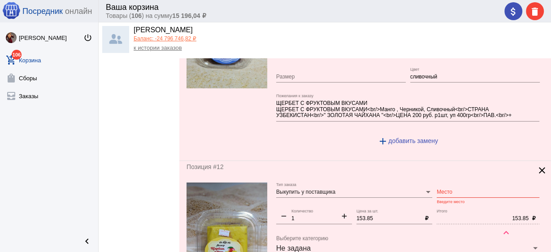
scroll to position [179, 0]
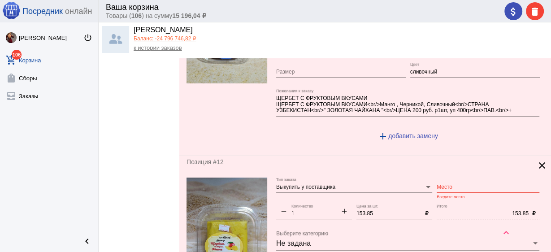
type input "1-1"
click at [447, 185] on input "Место" at bounding box center [488, 187] width 103 height 6
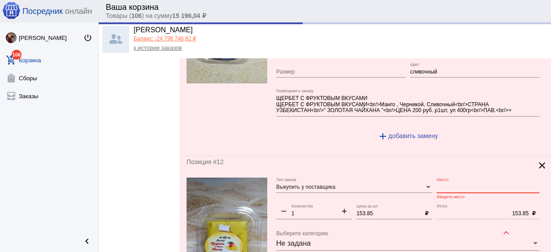
paste input "1-1"
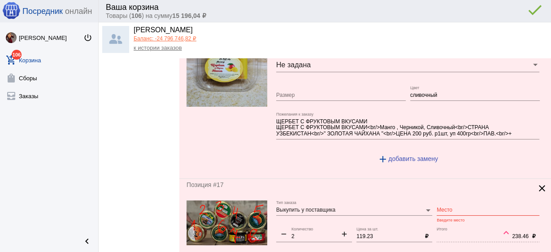
scroll to position [359, 0]
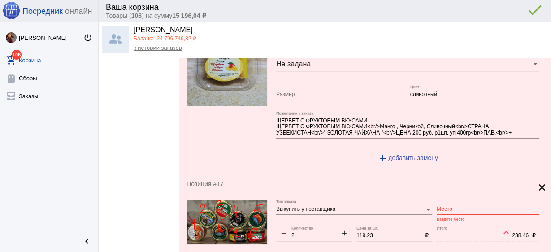
type input "1-1"
click at [442, 209] on input "Место" at bounding box center [488, 209] width 103 height 6
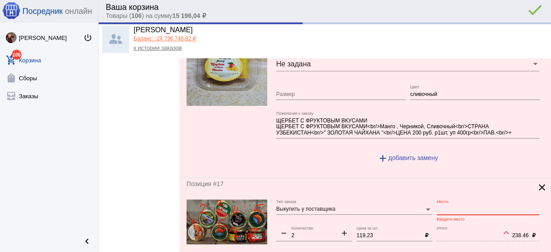
paste input "1-1"
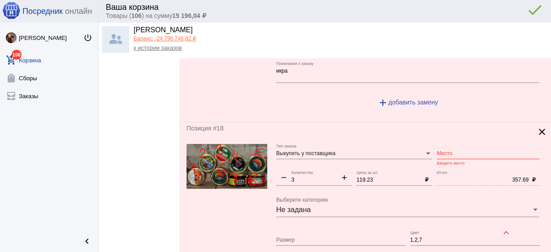
type input "1-1"
click at [441, 151] on input "Место" at bounding box center [488, 154] width 103 height 6
paste input "1-1"
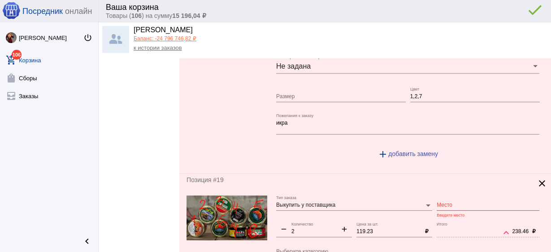
type input "1-1"
click at [441, 202] on input "Место" at bounding box center [488, 205] width 103 height 6
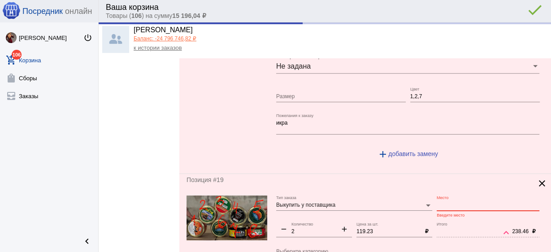
paste input "1-1"
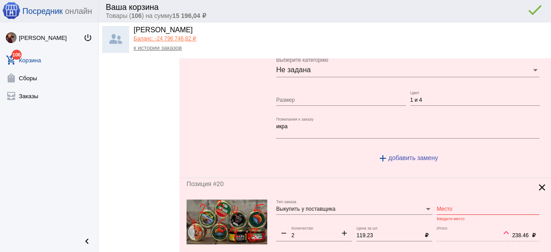
scroll to position [1004, 0]
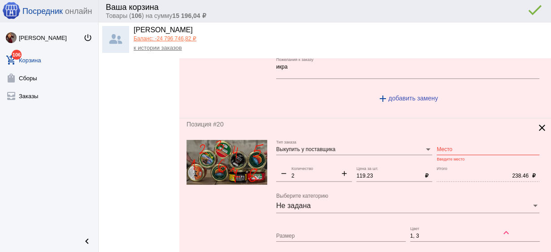
type input "1-1"
click at [442, 140] on div "Место" at bounding box center [488, 147] width 103 height 15
paste input "1-1"
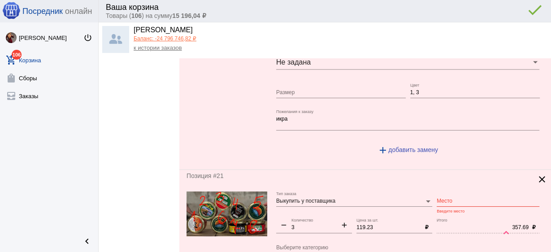
type input "1-1"
click at [448, 200] on div "Место" at bounding box center [488, 198] width 103 height 15
paste input "1-1"
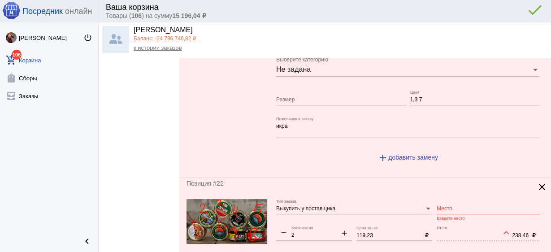
scroll to position [1399, 0]
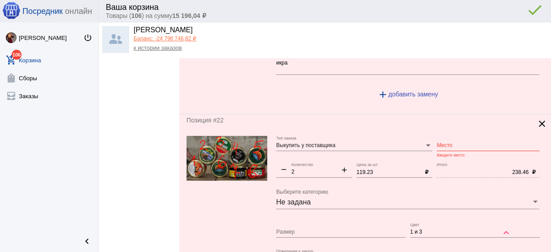
type input "1-1"
click at [446, 143] on input "Место" at bounding box center [488, 146] width 103 height 6
paste input "1-1"
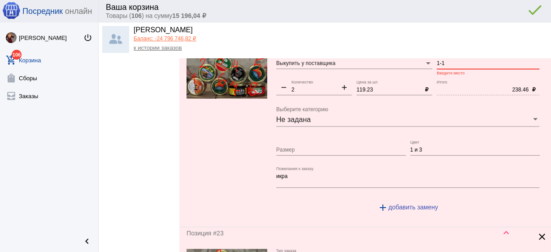
scroll to position [1542, 0]
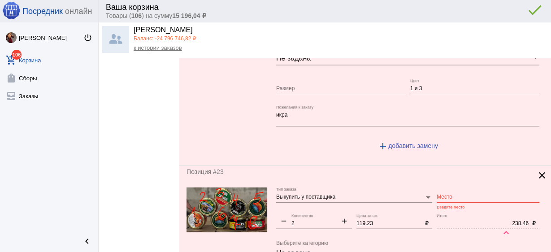
type input "1-1"
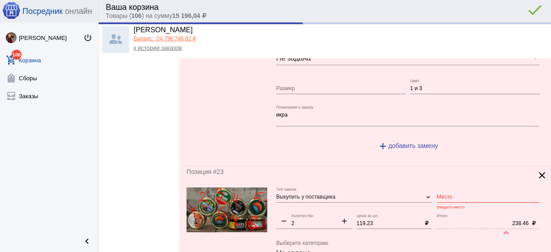
click at [450, 187] on div "Место" at bounding box center [488, 194] width 103 height 15
paste input "1-1"
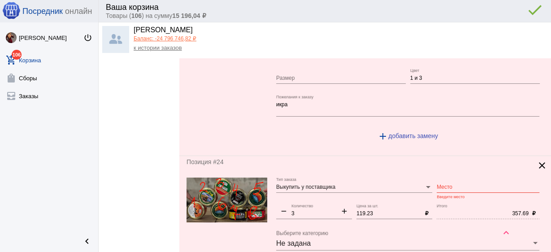
scroll to position [1793, 0]
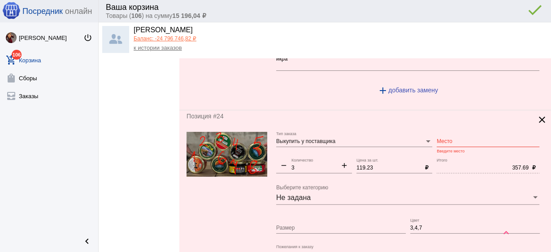
type input "1-1"
click at [443, 139] on input "Место" at bounding box center [488, 142] width 103 height 6
paste input "1-1"
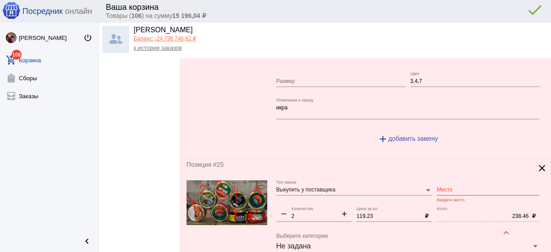
scroll to position [1973, 0]
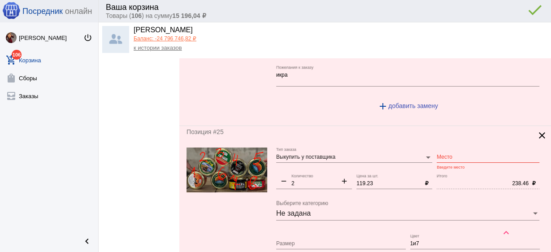
type input "1-1"
click at [448, 153] on div "Место" at bounding box center [488, 155] width 103 height 15
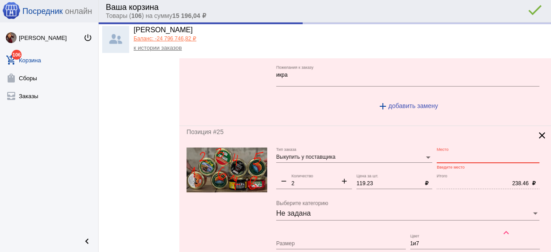
paste input "1-1"
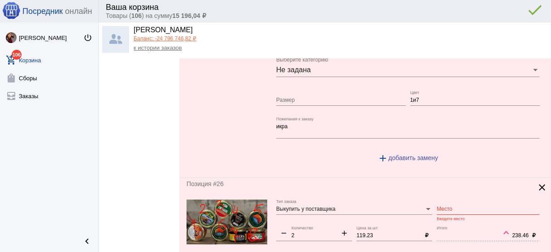
type input "1-1"
click at [447, 206] on input "Место" at bounding box center [488, 209] width 103 height 6
paste input "1-1"
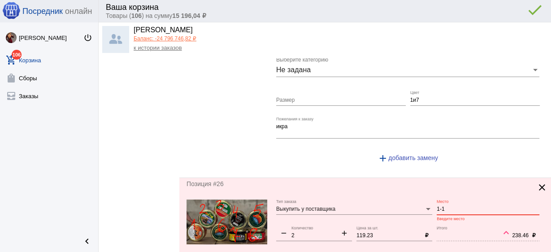
scroll to position [2296, 0]
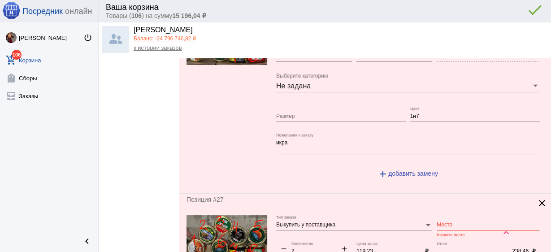
type input "1-1"
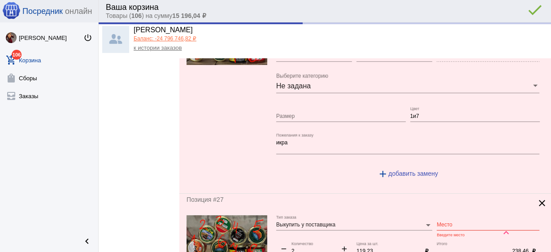
click at [443, 220] on div "Место" at bounding box center [488, 222] width 103 height 15
paste input "1-1"
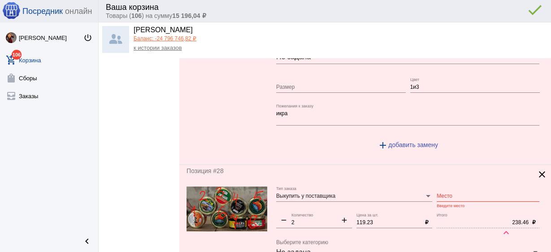
scroll to position [2547, 0]
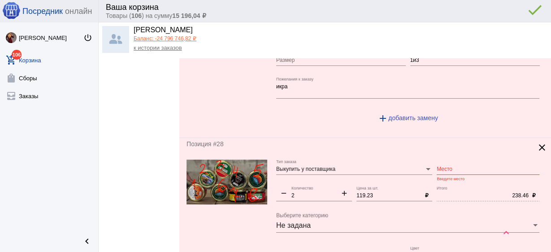
type input "1-1"
click at [445, 166] on input "Место" at bounding box center [488, 169] width 103 height 6
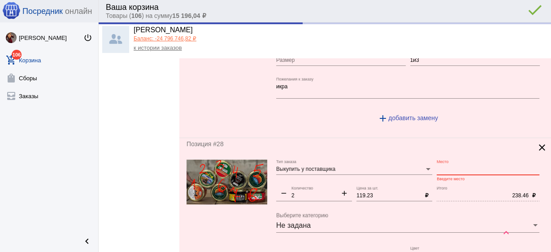
paste input "1-1"
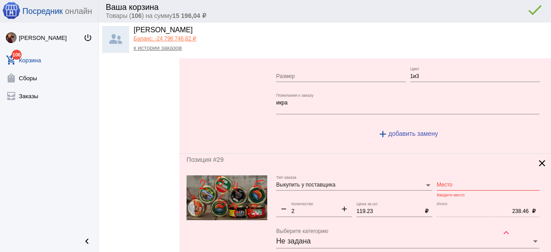
type input "1-1"
click at [445, 182] on input "Место" at bounding box center [488, 185] width 103 height 6
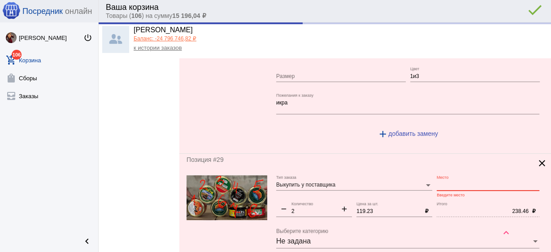
paste input "1-1"
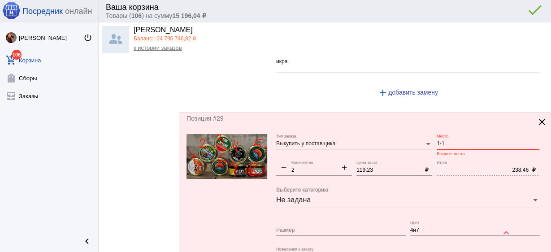
scroll to position [2869, 0]
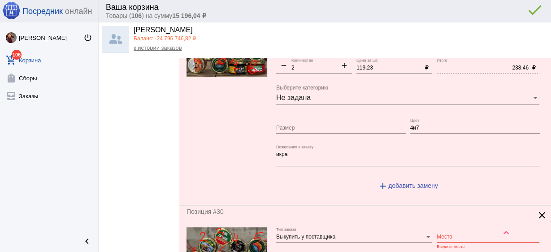
type input "1-1"
click at [440, 234] on input "Место" at bounding box center [488, 237] width 103 height 6
paste input "1-1"
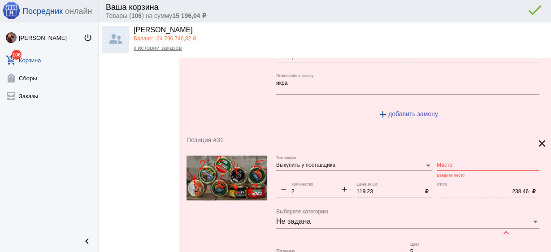
scroll to position [3156, 0]
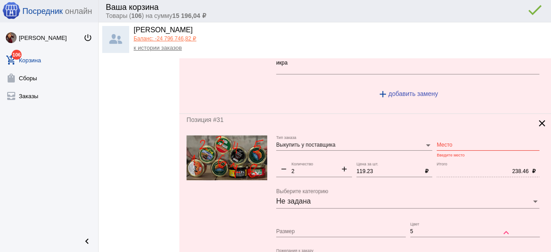
type input "1-1"
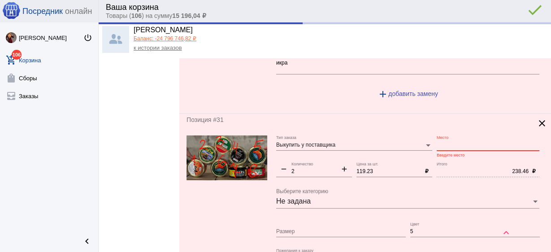
click at [442, 142] on input "Место" at bounding box center [488, 145] width 103 height 6
paste input "1-1"
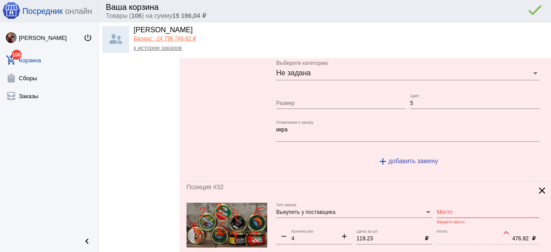
scroll to position [3300, 0]
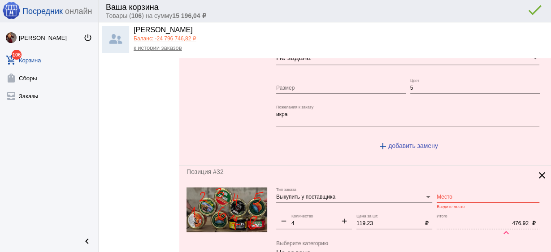
type input "1-1"
click at [447, 194] on input "Место" at bounding box center [488, 197] width 103 height 6
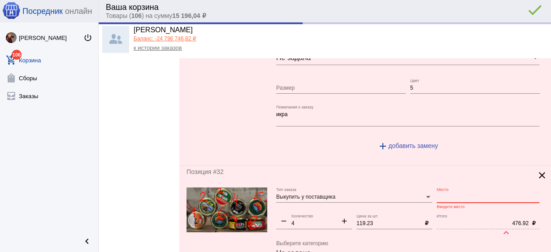
paste input "1-1"
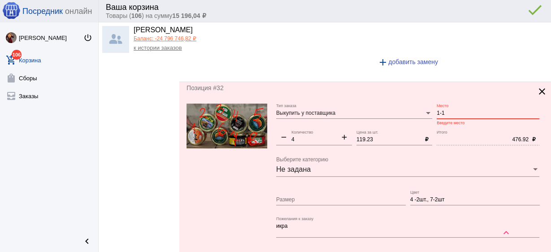
scroll to position [3479, 0]
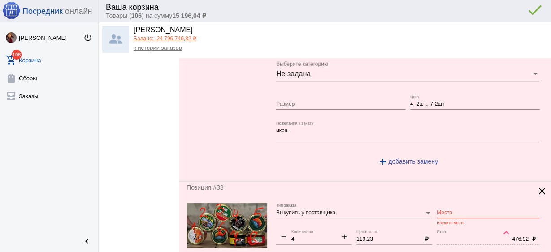
type input "1-1"
click at [445, 203] on div "Место" at bounding box center [488, 210] width 103 height 15
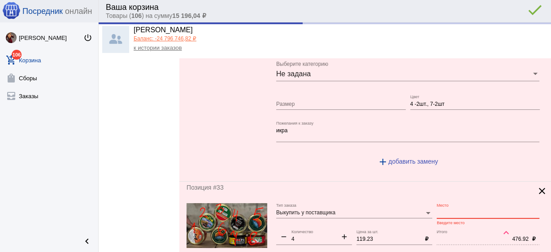
paste input "1-1"
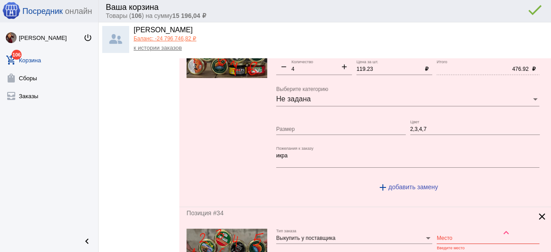
scroll to position [3659, 0]
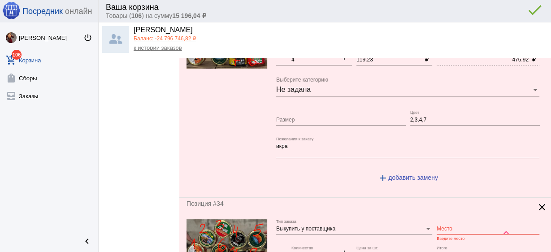
type input "1-1"
click at [441, 226] on input "Место" at bounding box center [488, 229] width 103 height 6
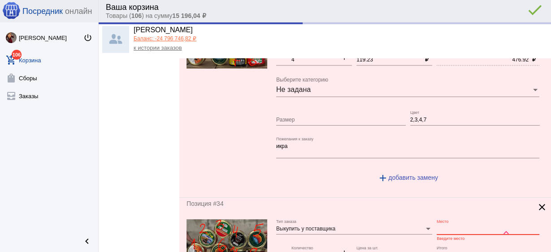
paste input "1-1"
type input "1-1"
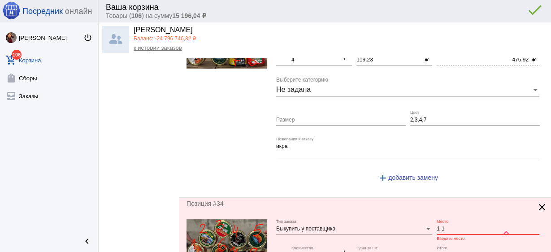
scroll to position [3838, 0]
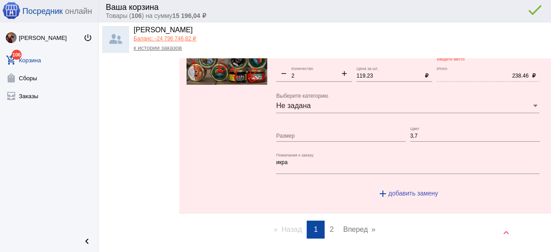
click at [330, 221] on link "page 2" at bounding box center [331, 230] width 13 height 18
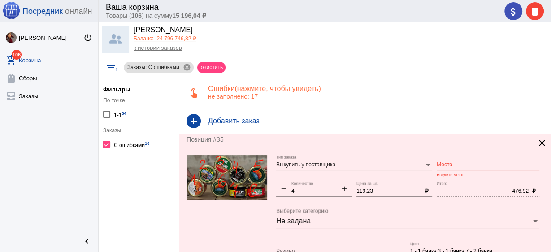
click at [454, 164] on input "Место" at bounding box center [488, 165] width 103 height 6
paste input "1-1"
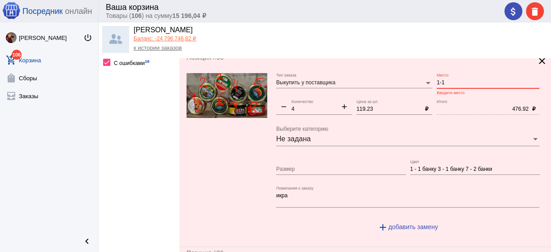
scroll to position [143, 0]
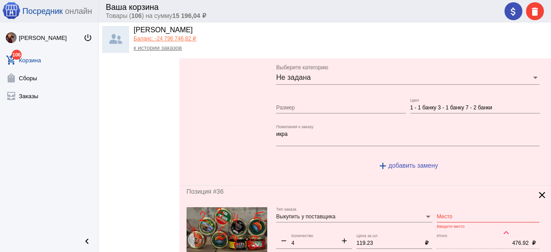
type input "1-1"
click at [451, 212] on div "Место" at bounding box center [488, 214] width 103 height 15
paste input "1-1"
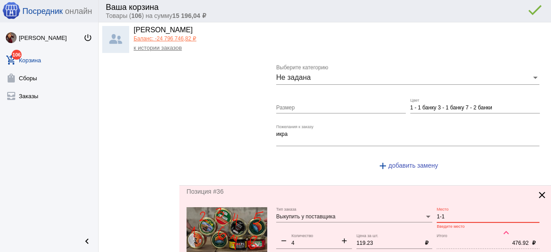
scroll to position [323, 0]
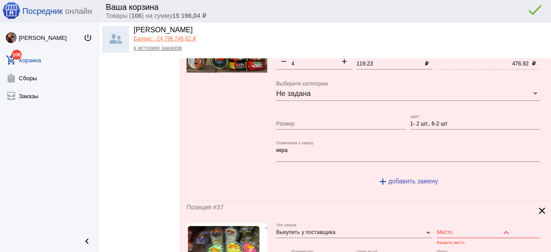
type input "1-1"
click at [447, 233] on input "Место" at bounding box center [488, 233] width 103 height 6
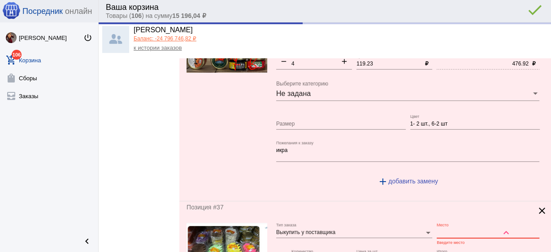
paste input "1-1"
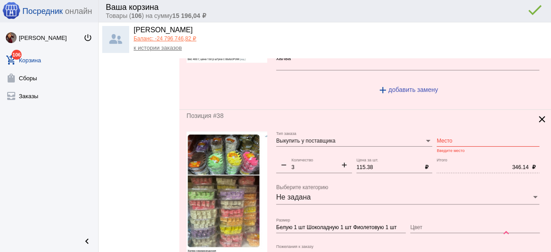
type input "1-1"
click at [444, 138] on input "Место" at bounding box center [488, 141] width 103 height 6
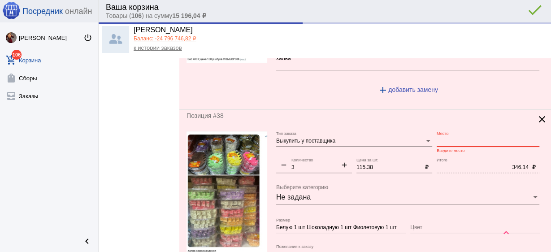
paste input "1-1"
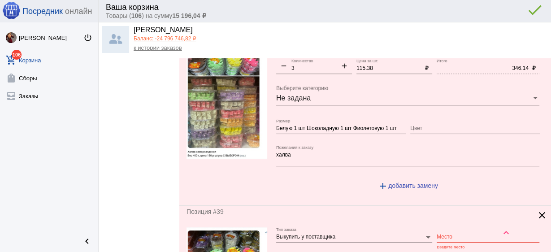
scroll to position [753, 0]
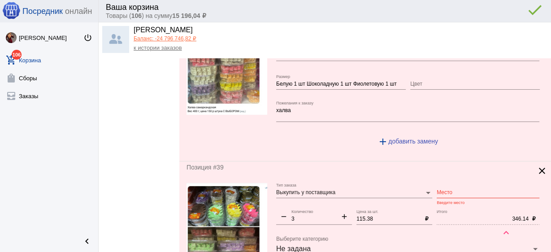
type input "1-1"
click at [441, 190] on input "Место" at bounding box center [488, 193] width 103 height 6
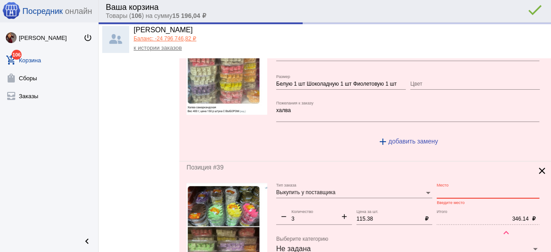
paste input "1-1"
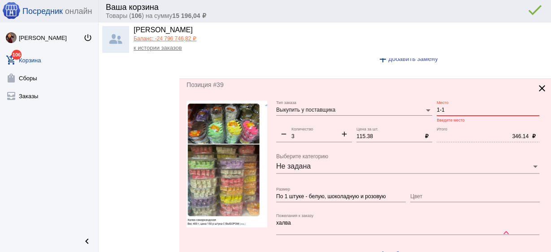
scroll to position [933, 0]
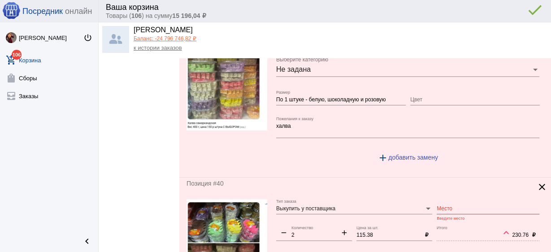
type input "1-1"
click at [443, 206] on input "Место" at bounding box center [488, 209] width 103 height 6
paste input "1-1"
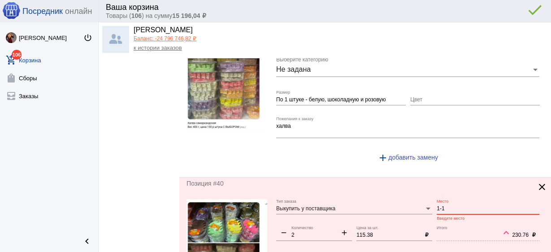
scroll to position [1112, 0]
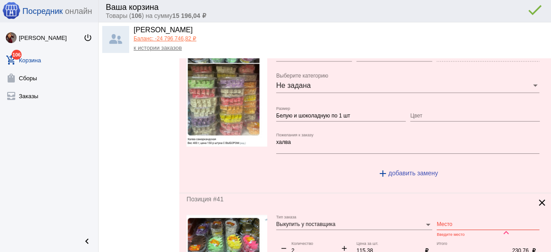
type input "1-1"
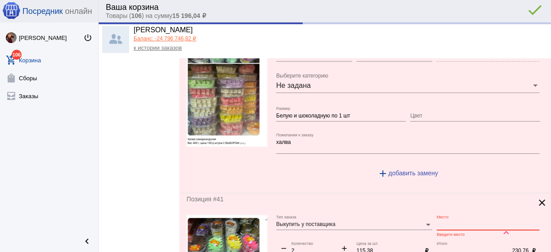
click at [450, 221] on input "Место" at bounding box center [488, 224] width 103 height 6
paste input "1-1"
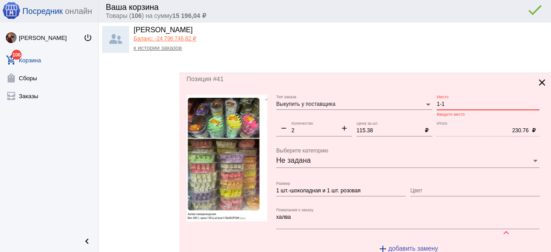
scroll to position [1291, 0]
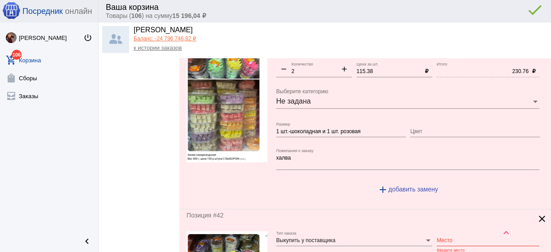
type input "1-1"
click at [445, 238] on input "Место" at bounding box center [488, 241] width 103 height 6
paste input "1-1"
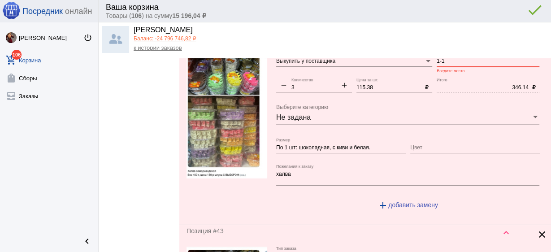
scroll to position [1614, 0]
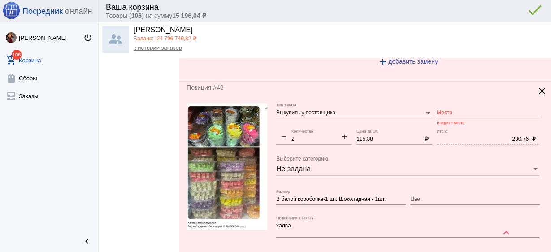
type input "1-1"
click at [440, 104] on div "Место" at bounding box center [488, 110] width 103 height 15
paste input "1-1"
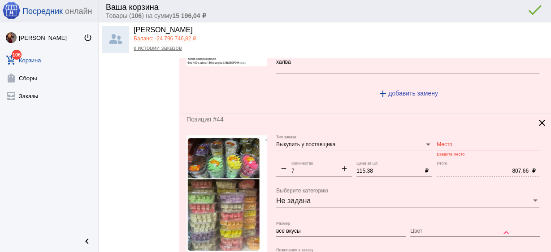
scroll to position [1793, 0]
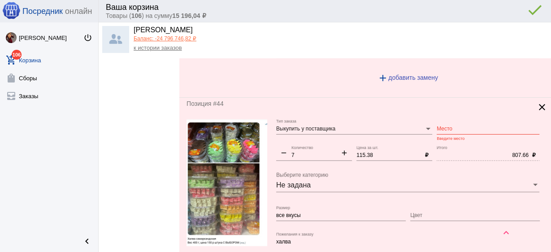
type input "1-1"
click at [442, 126] on input "Место" at bounding box center [488, 129] width 103 height 6
paste input "1-1"
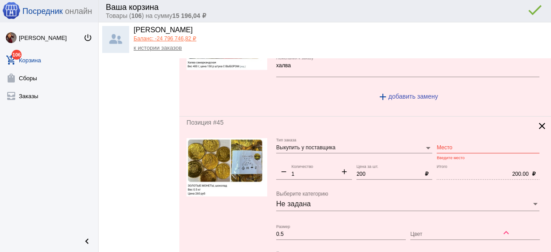
scroll to position [1973, 0]
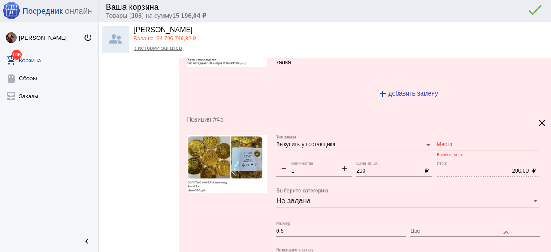
type input "1-1"
click at [443, 142] on input "Место" at bounding box center [488, 145] width 103 height 6
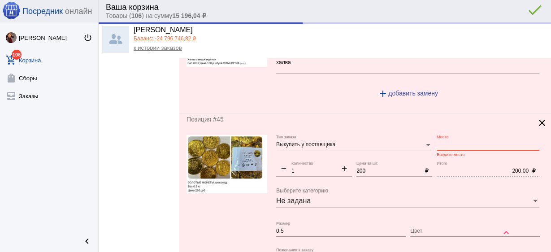
paste input "1-1"
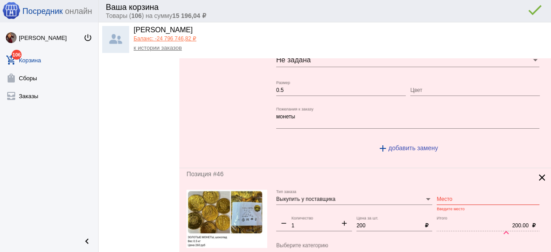
scroll to position [2116, 0]
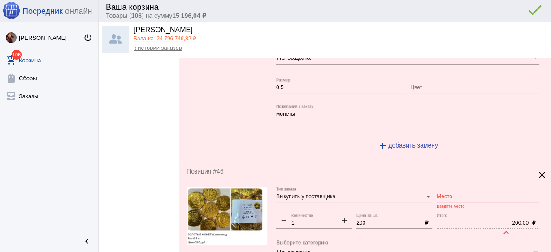
type input "1-1"
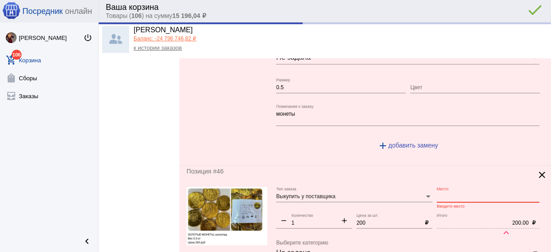
click at [447, 194] on input "Место" at bounding box center [488, 197] width 103 height 6
paste
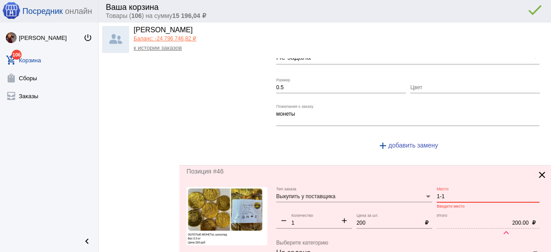
scroll to position [2296, 0]
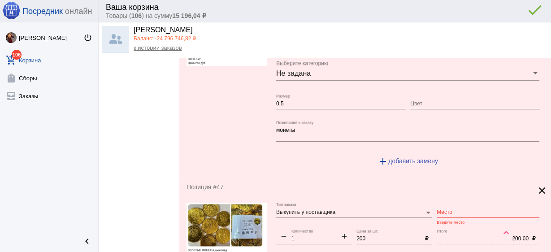
type input "1-1"
click at [447, 209] on input "Место" at bounding box center [488, 212] width 103 height 6
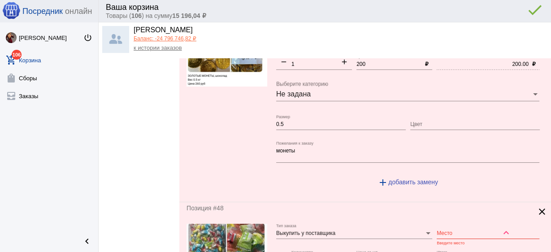
scroll to position [2475, 0]
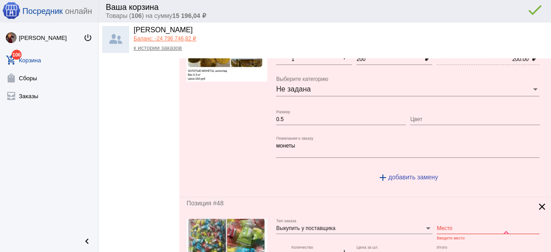
type input "1-1"
click at [450, 226] on input "Место" at bounding box center [488, 229] width 103 height 6
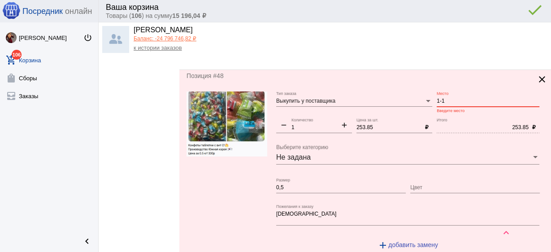
scroll to position [2654, 0]
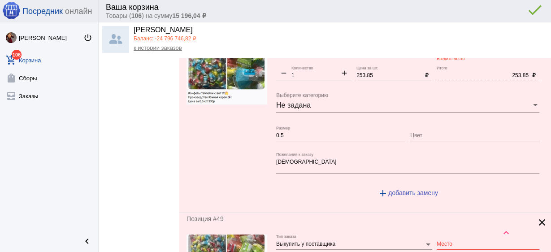
type input "1-1"
click at [444, 241] on input "Место" at bounding box center [488, 244] width 103 height 6
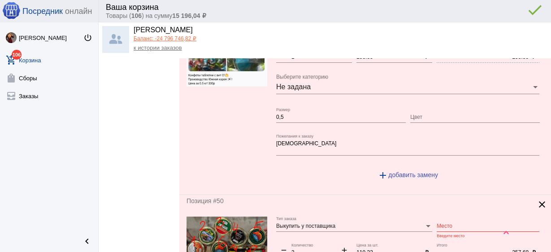
scroll to position [2869, 0]
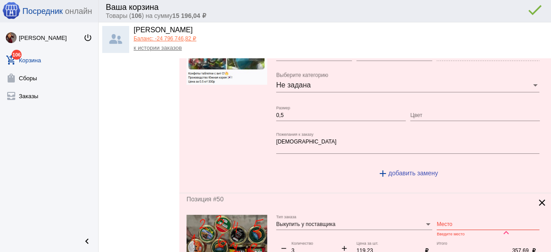
type input "1-1"
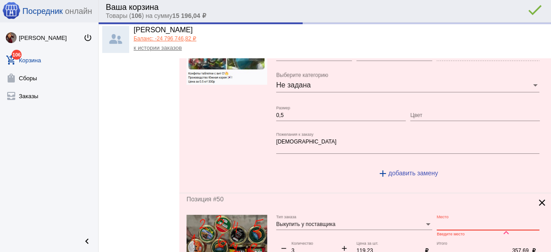
click at [446, 221] on input "Место" at bounding box center [488, 224] width 103 height 6
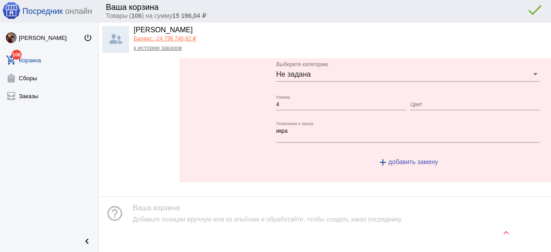
type input "1-1"
click at [506, 233] on mat-icon "keyboard_arrow_up" at bounding box center [506, 232] width 11 height 11
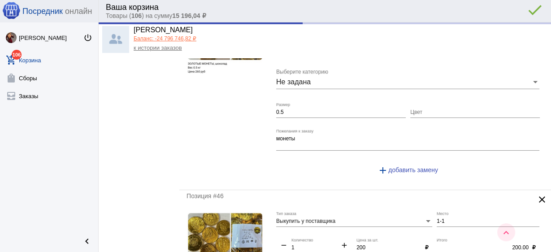
scroll to position [0, 0]
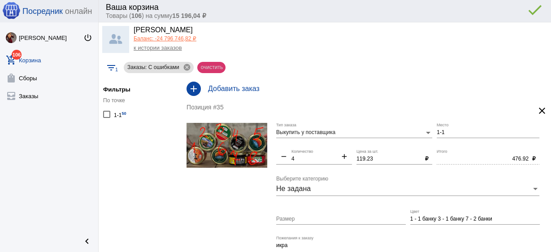
click at [217, 69] on mat-chip "очистить" at bounding box center [211, 67] width 28 height 11
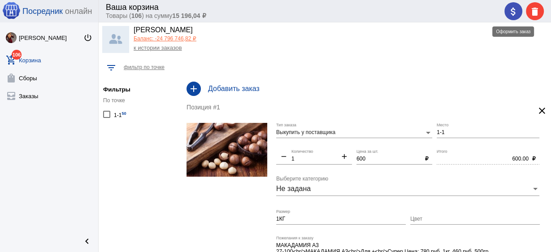
click at [511, 13] on mat-icon "attach_money" at bounding box center [513, 11] width 11 height 11
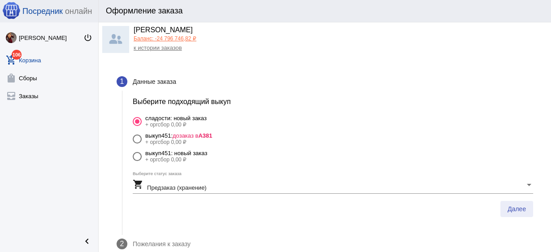
click at [508, 208] on span "Далее" at bounding box center [517, 208] width 18 height 7
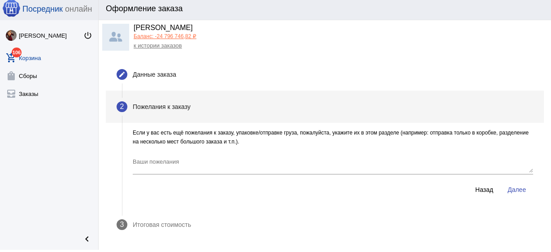
click at [508, 188] on span "Далее" at bounding box center [517, 189] width 18 height 7
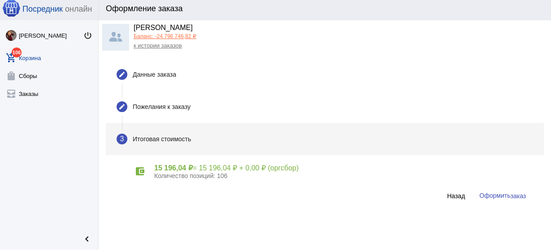
click at [490, 195] on span "Оформить заказ" at bounding box center [502, 195] width 47 height 7
